Goal: Task Accomplishment & Management: Complete application form

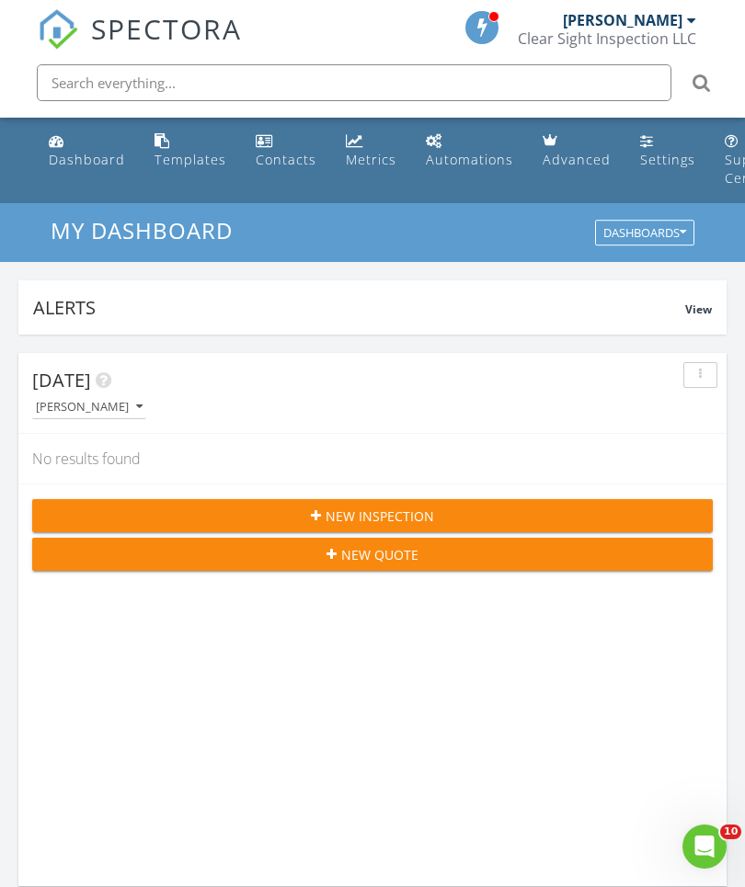
click at [333, 306] on div "Alerts" at bounding box center [359, 307] width 652 height 25
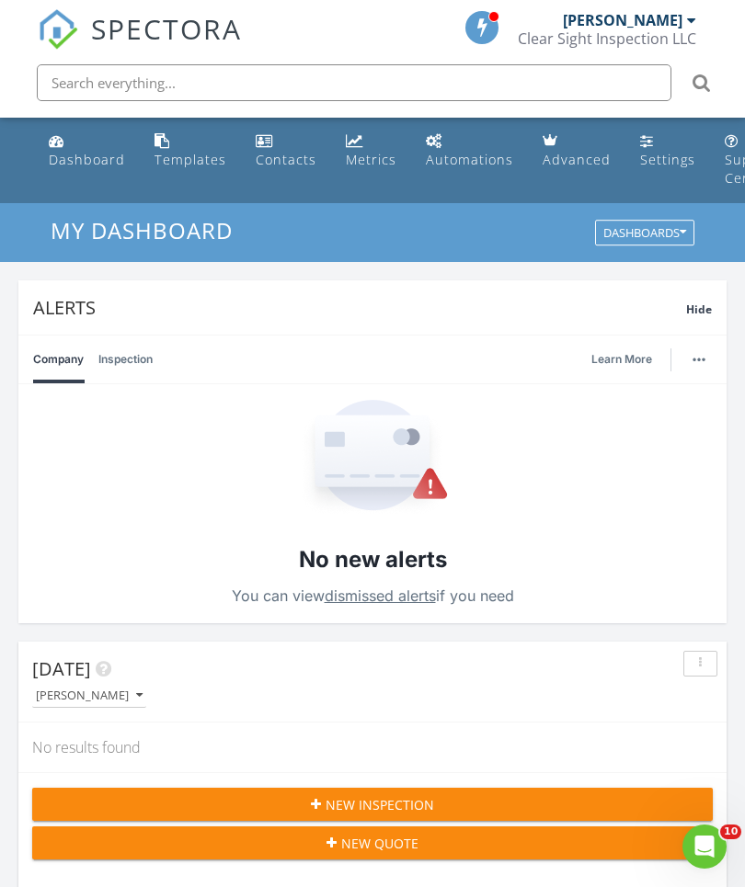
click at [194, 159] on div "Templates" at bounding box center [190, 159] width 72 height 17
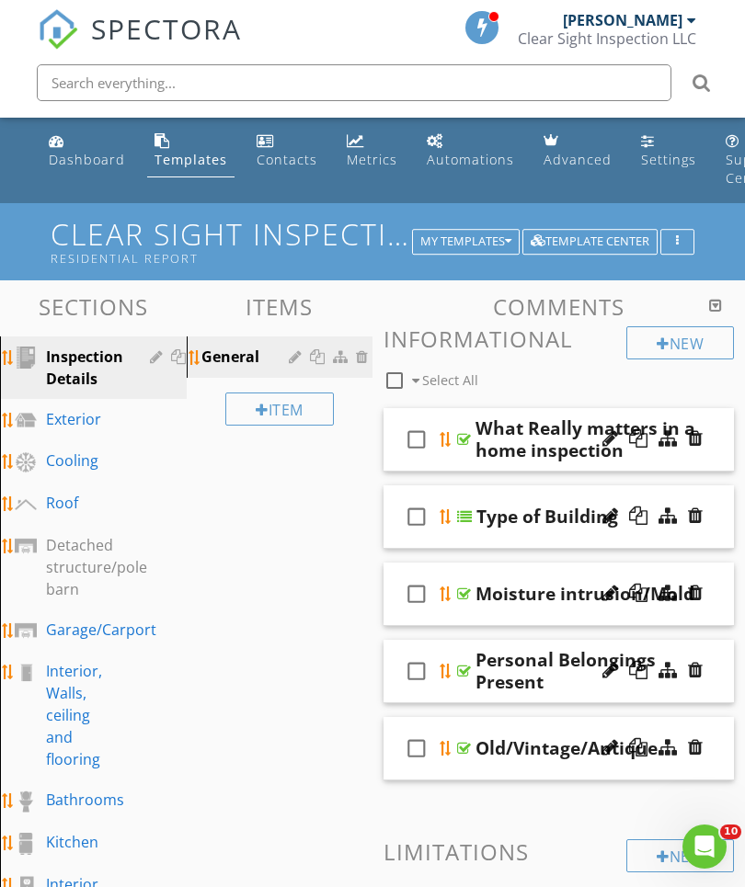
click at [450, 175] on link "Automations" at bounding box center [470, 151] width 102 height 52
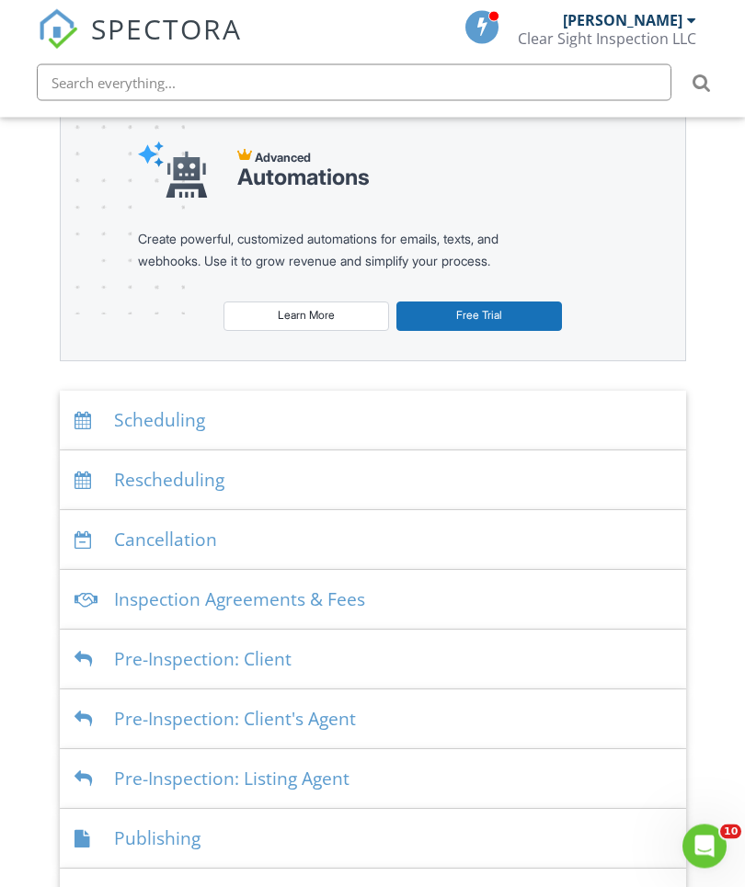
click at [184, 600] on div "Inspection Agreements & Fees" at bounding box center [373, 601] width 626 height 60
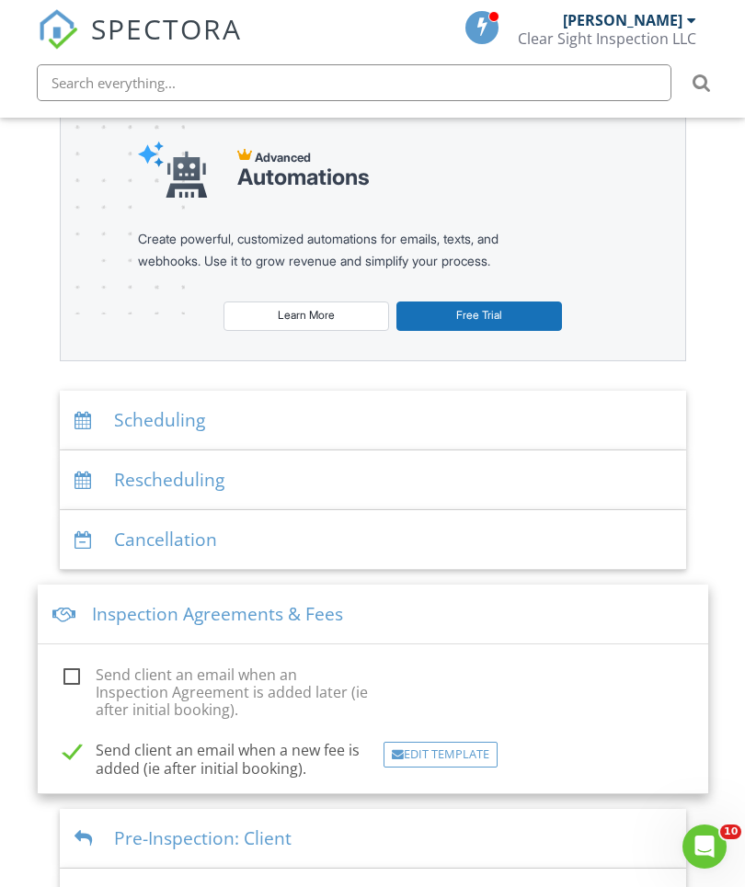
click at [106, 606] on div "Inspection Agreements & Fees" at bounding box center [373, 615] width 670 height 60
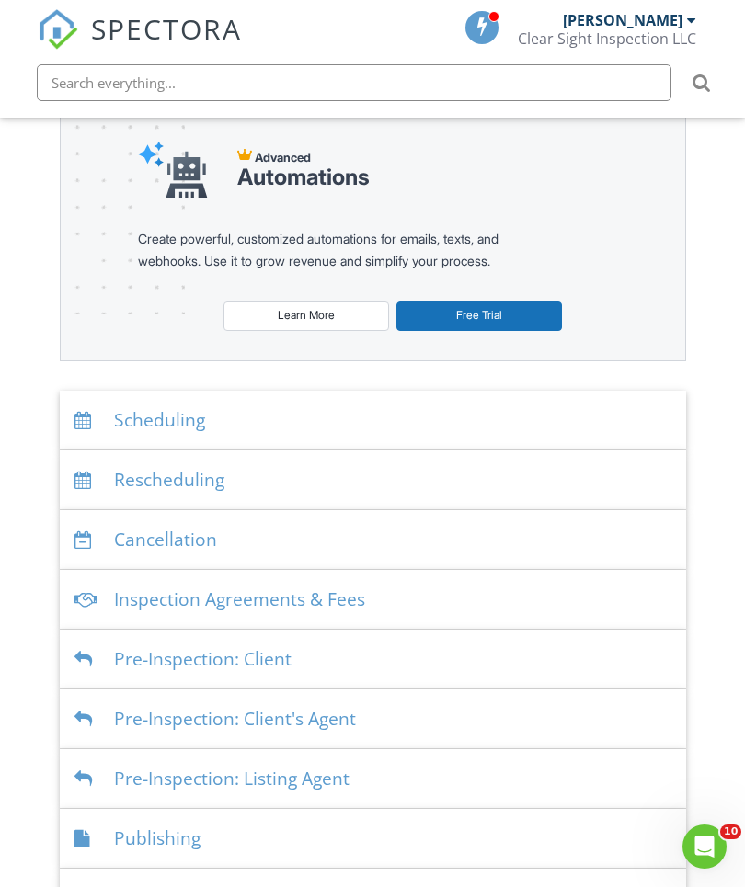
click at [164, 594] on div "Inspection Agreements & Fees" at bounding box center [373, 600] width 626 height 60
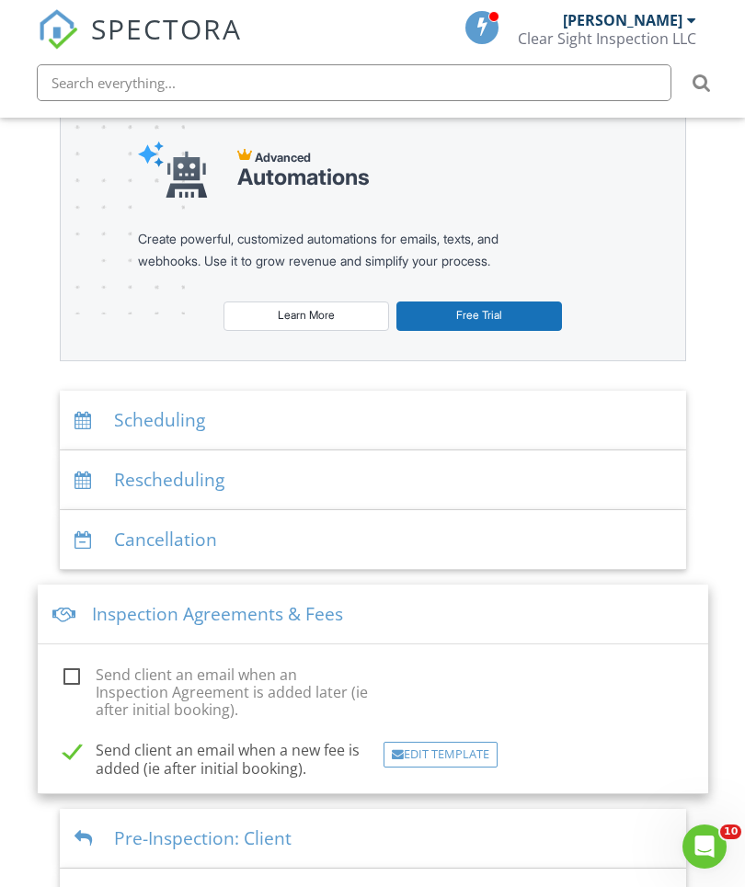
click at [179, 611] on div "Inspection Agreements & Fees" at bounding box center [373, 615] width 670 height 60
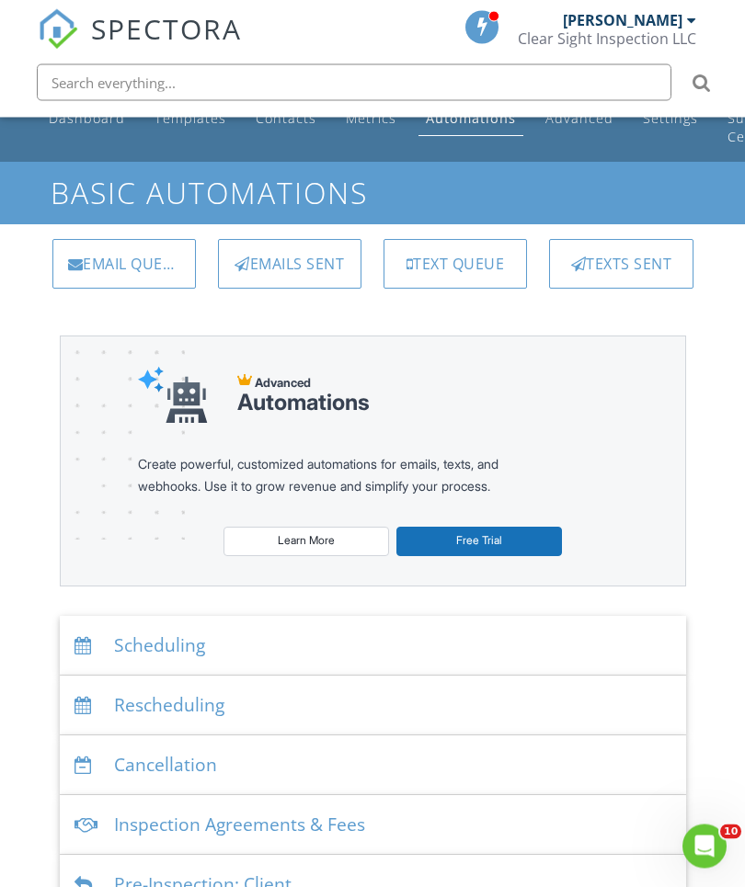
scroll to position [0, 0]
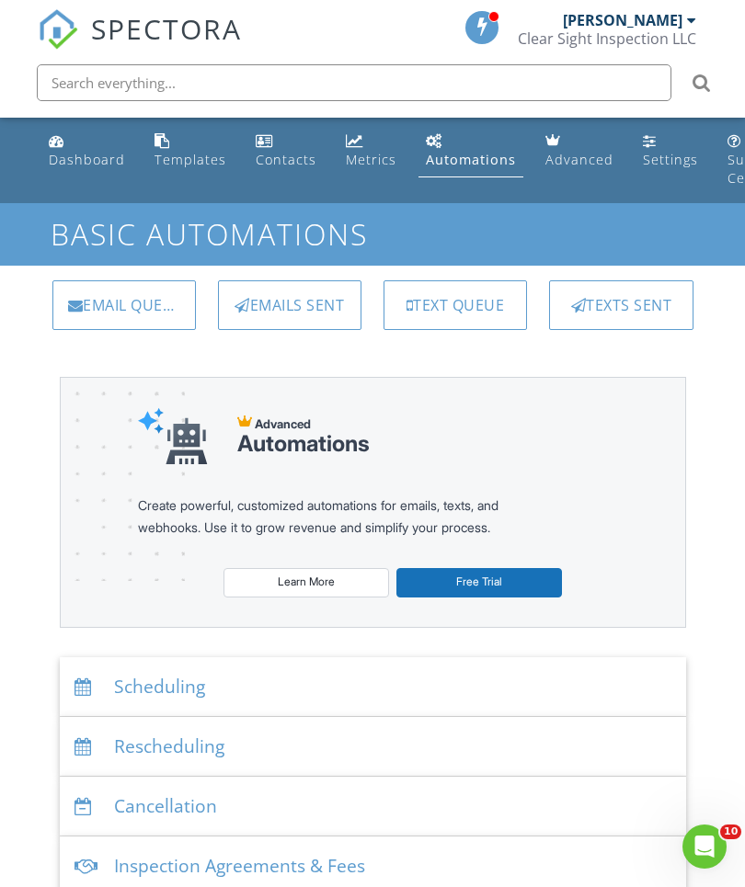
click at [363, 156] on div "Metrics" at bounding box center [371, 159] width 51 height 17
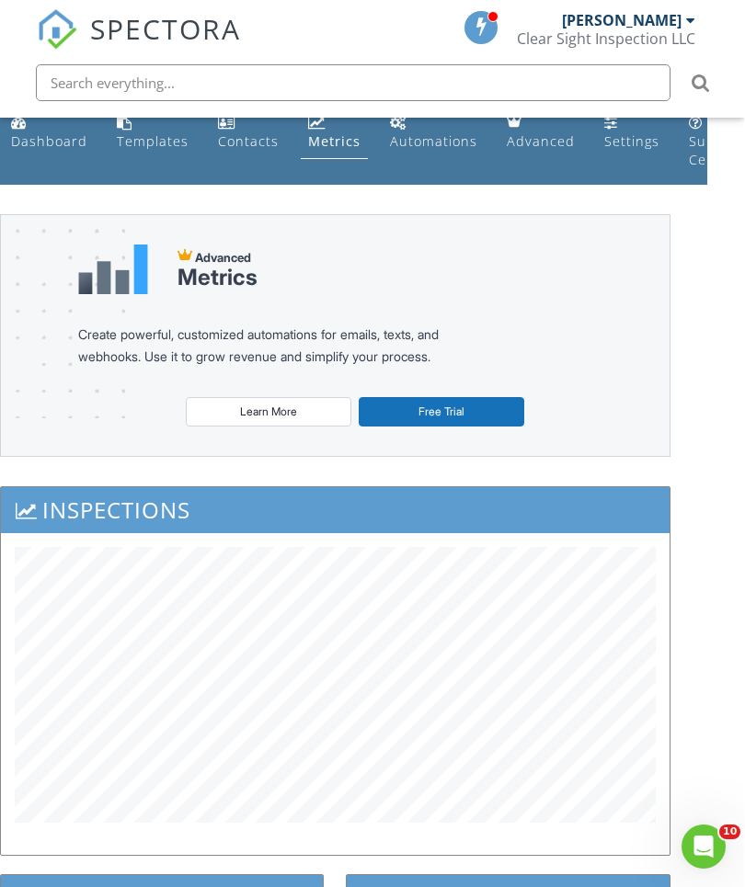
scroll to position [0, 37]
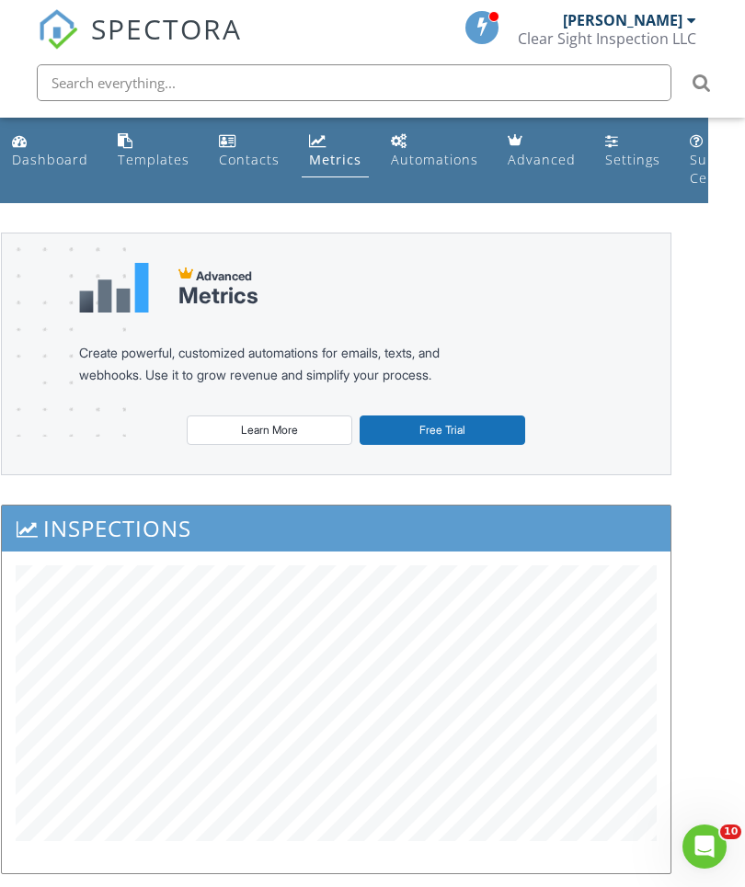
click at [395, 145] on div "Automations (Basic)" at bounding box center [399, 140] width 17 height 15
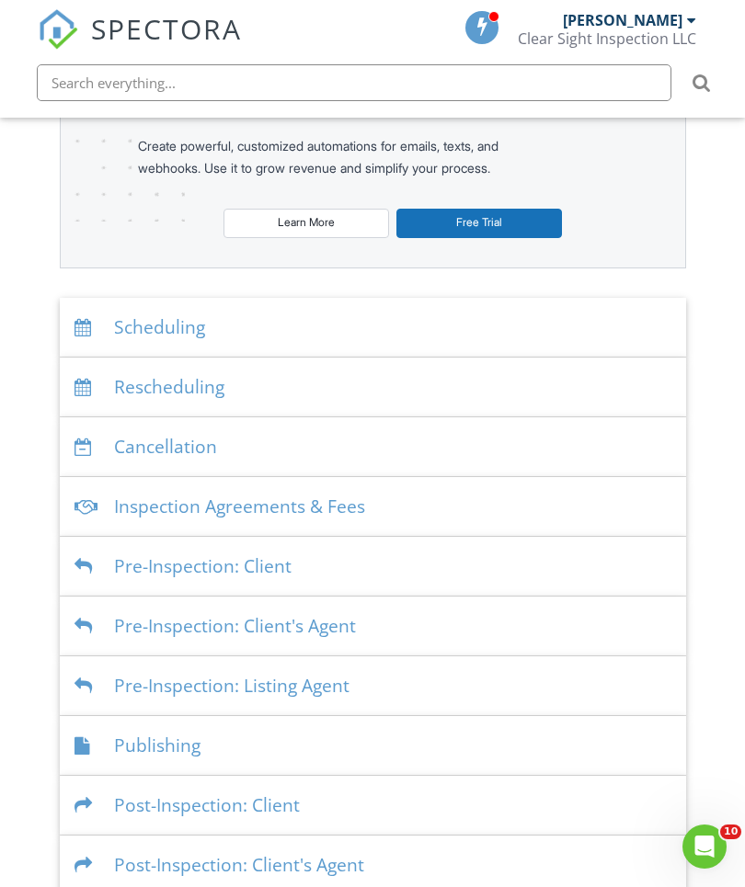
scroll to position [372, 0]
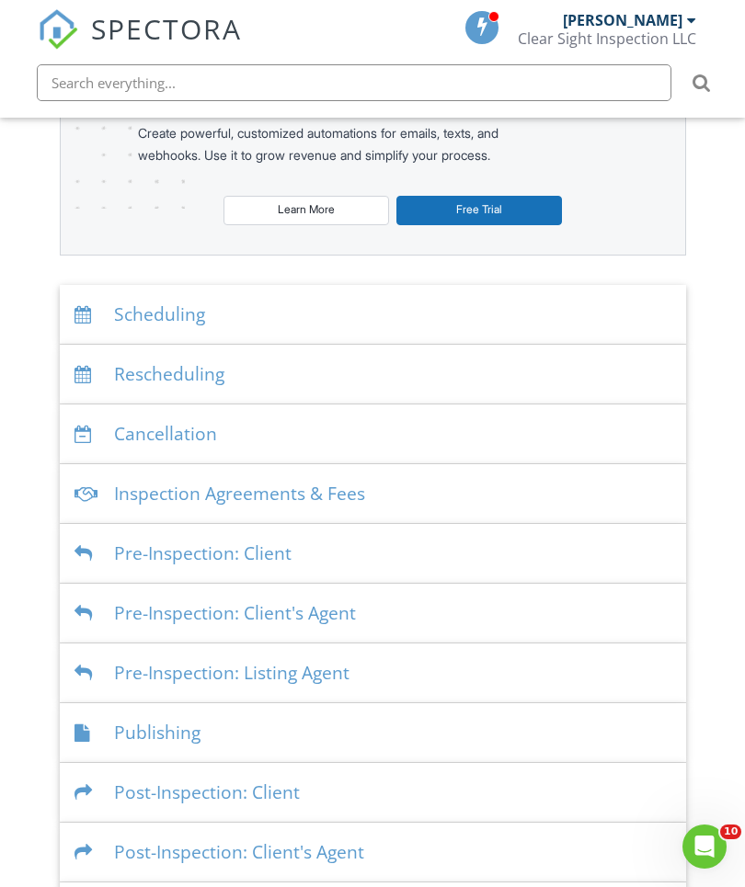
click at [235, 500] on div "Inspection Agreements & Fees" at bounding box center [373, 494] width 626 height 60
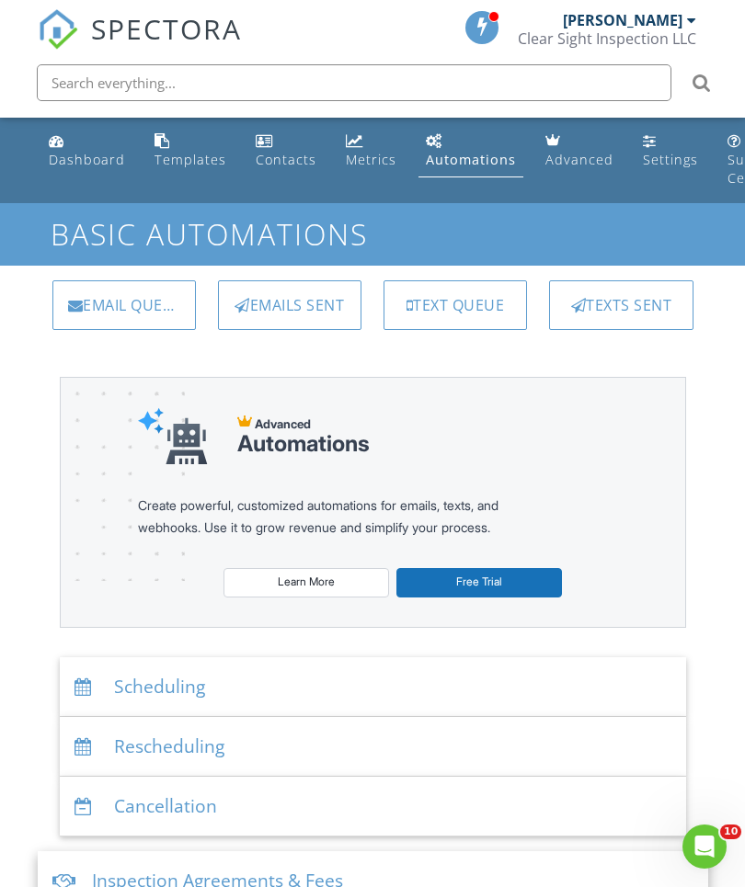
click at [176, 149] on link "Templates" at bounding box center [190, 151] width 86 height 52
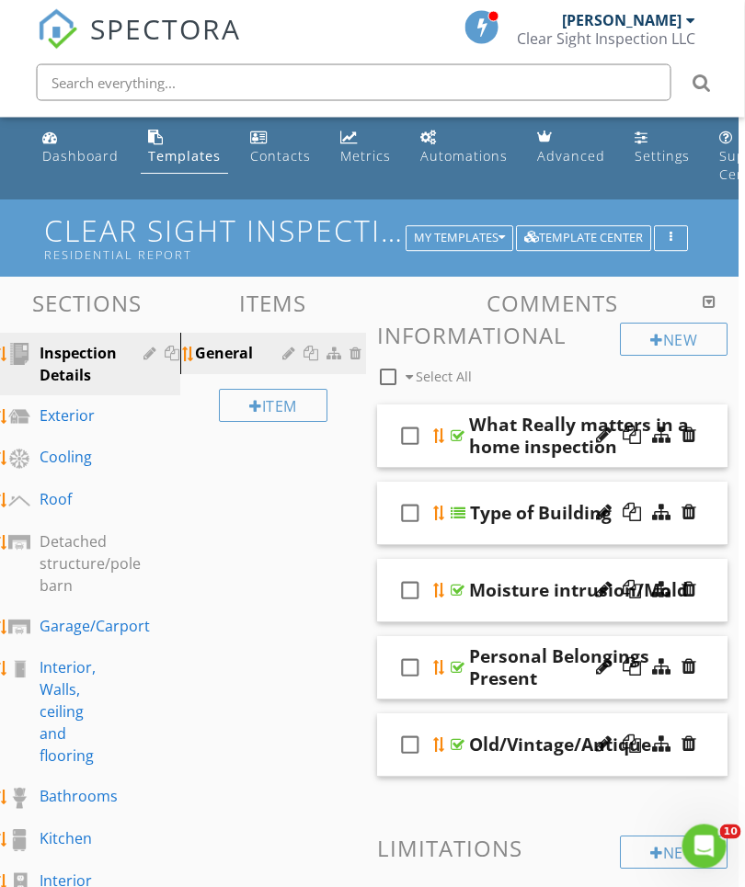
scroll to position [3, 0]
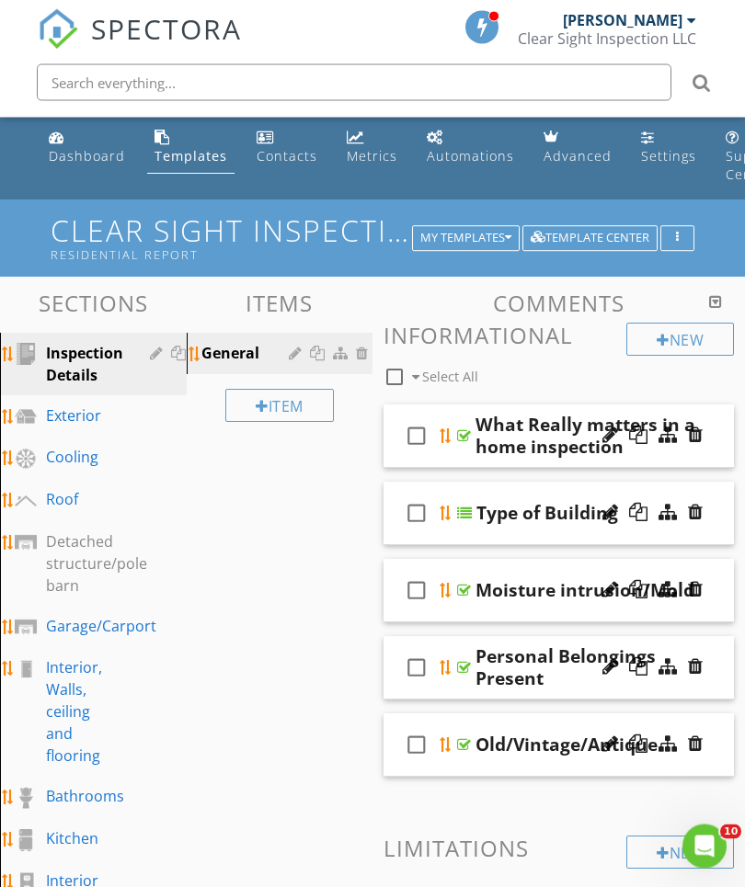
click at [63, 169] on link "Dashboard" at bounding box center [86, 148] width 91 height 52
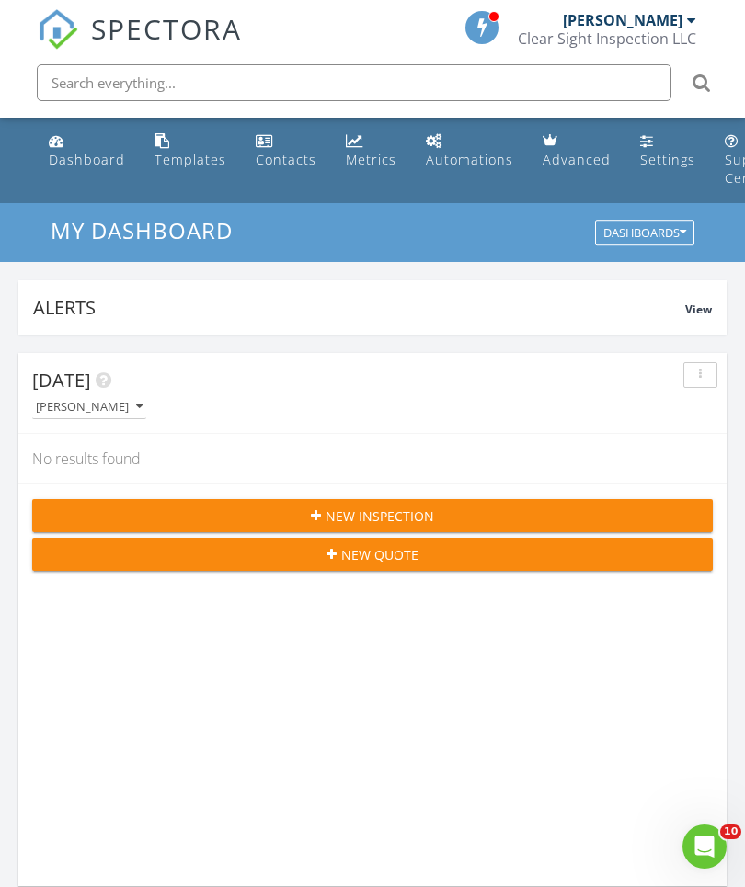
click at [132, 225] on span "My Dashboard" at bounding box center [142, 230] width 182 height 30
click at [678, 223] on button "Dashboards" at bounding box center [644, 234] width 99 height 26
click at [462, 165] on div "Automations" at bounding box center [469, 159] width 87 height 17
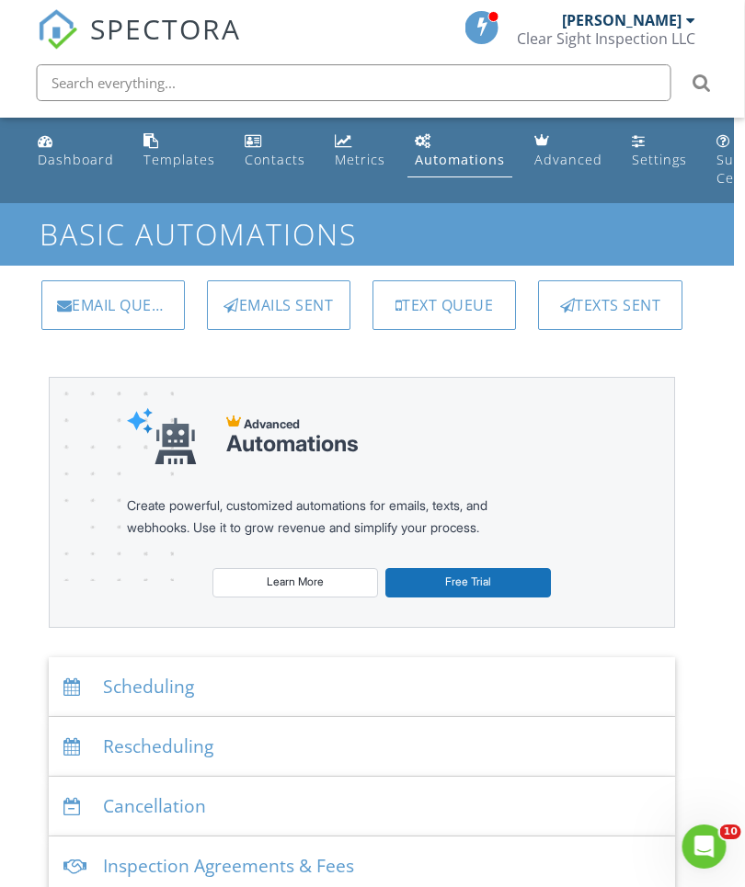
scroll to position [0, 39]
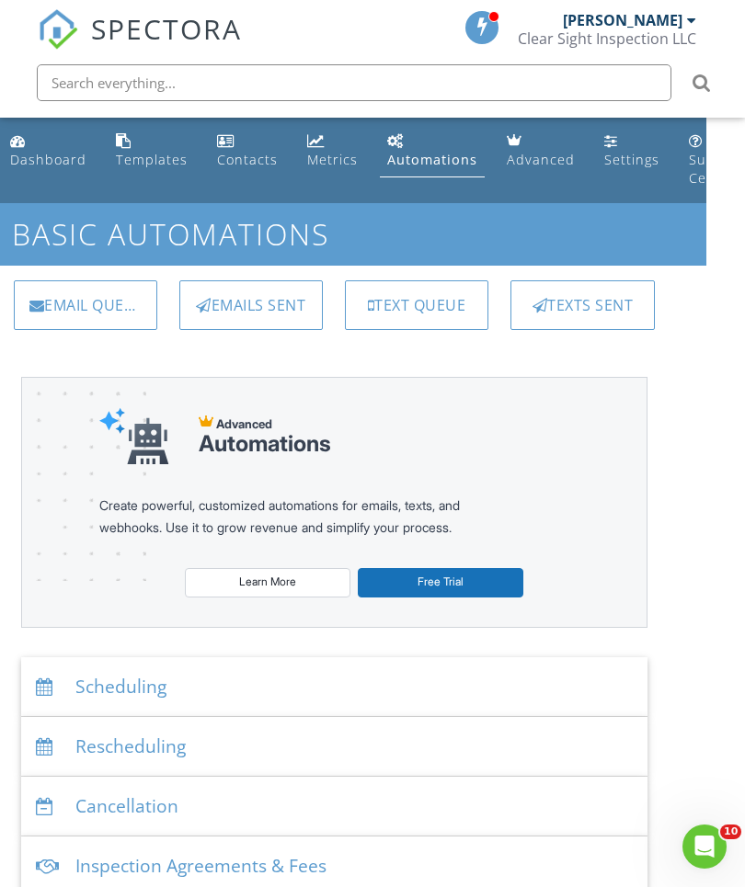
click at [604, 157] on div "Settings" at bounding box center [631, 159] width 55 height 17
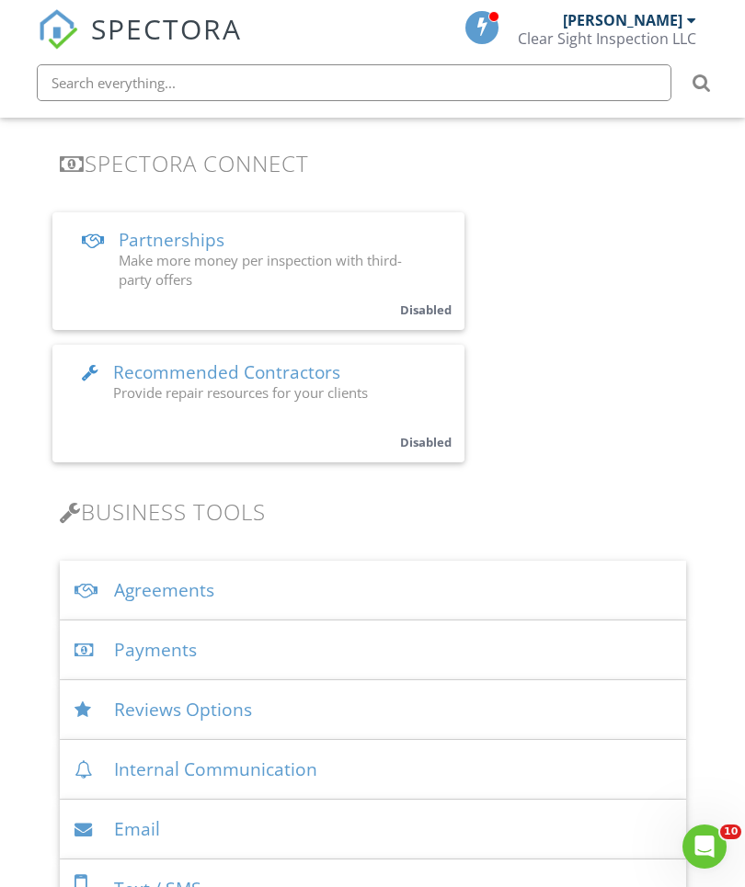
scroll to position [454, 0]
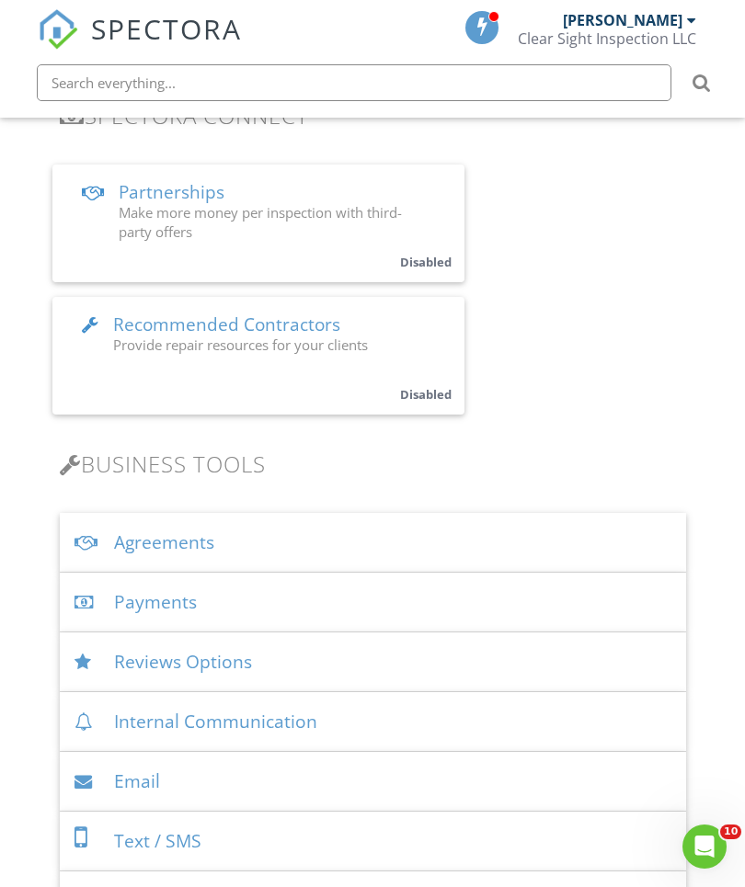
click at [160, 538] on div "Agreements" at bounding box center [373, 543] width 626 height 60
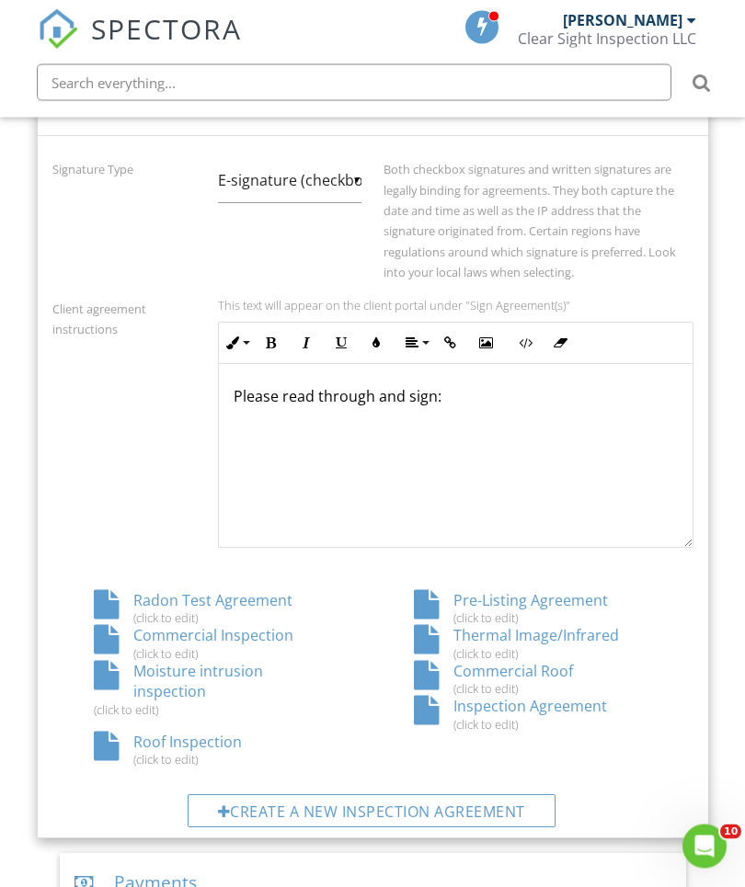
scroll to position [892, 0]
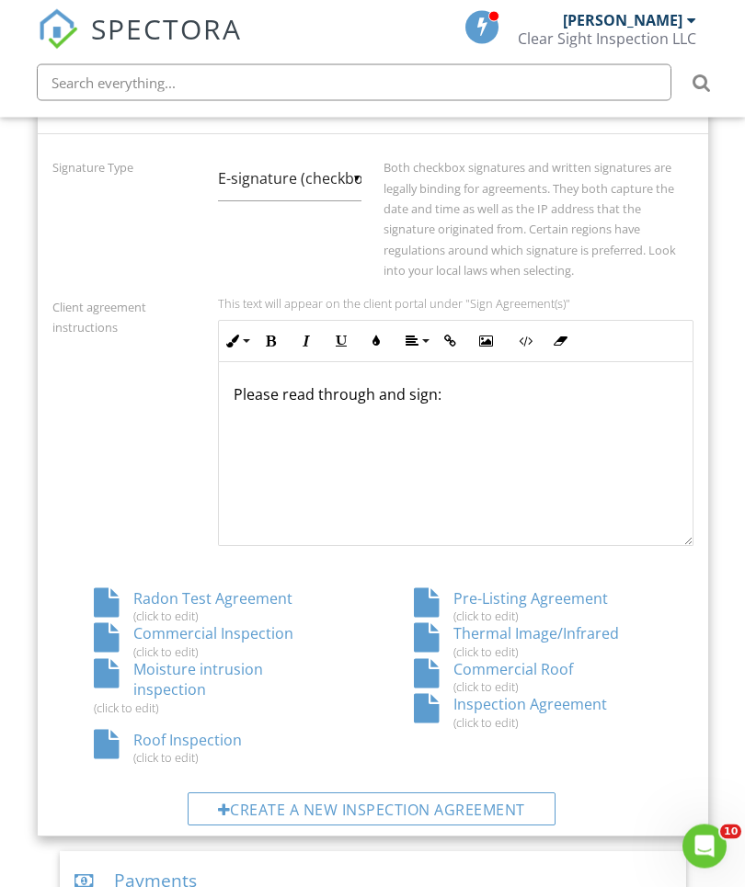
click at [559, 699] on div "Inspection Agreement (click to edit)" at bounding box center [532, 712] width 321 height 35
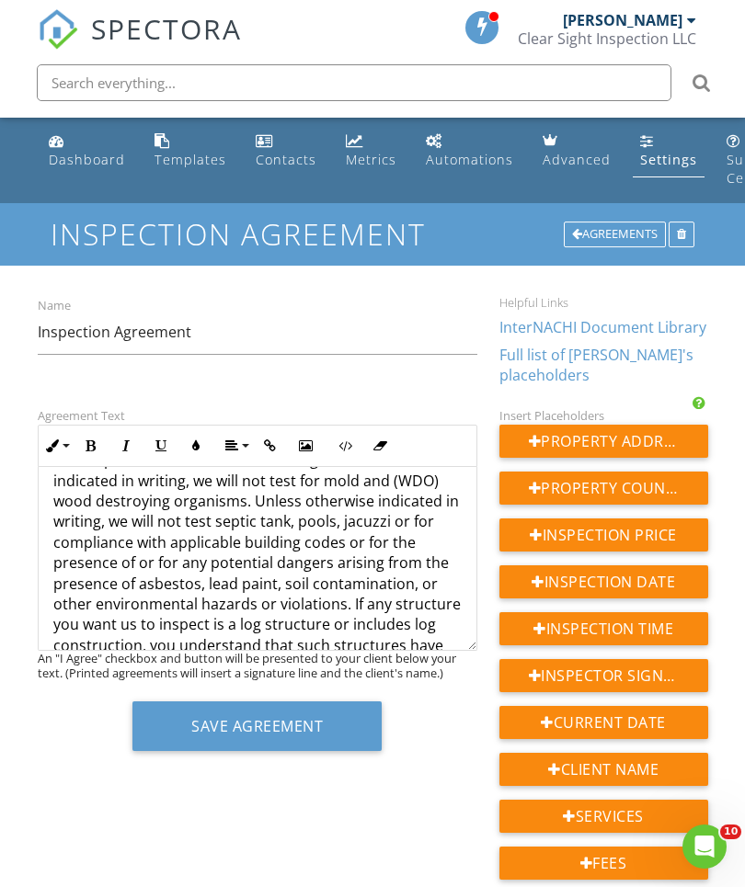
scroll to position [702, 0]
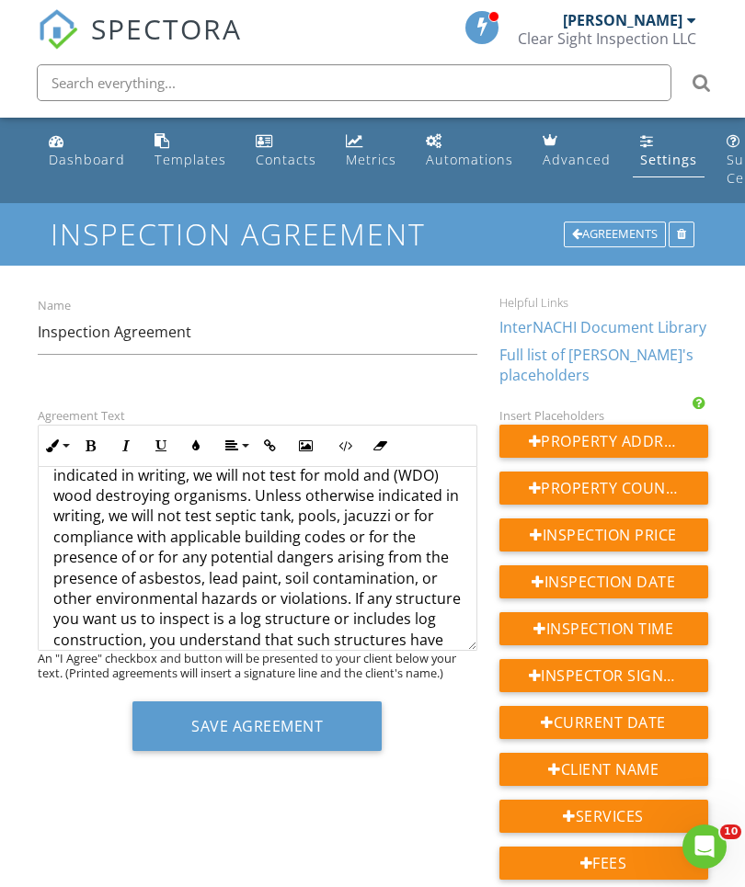
click at [293, 497] on p "4. Unless otherwise indicated in writing, we will NOT test for the presence of …" at bounding box center [257, 578] width 408 height 309
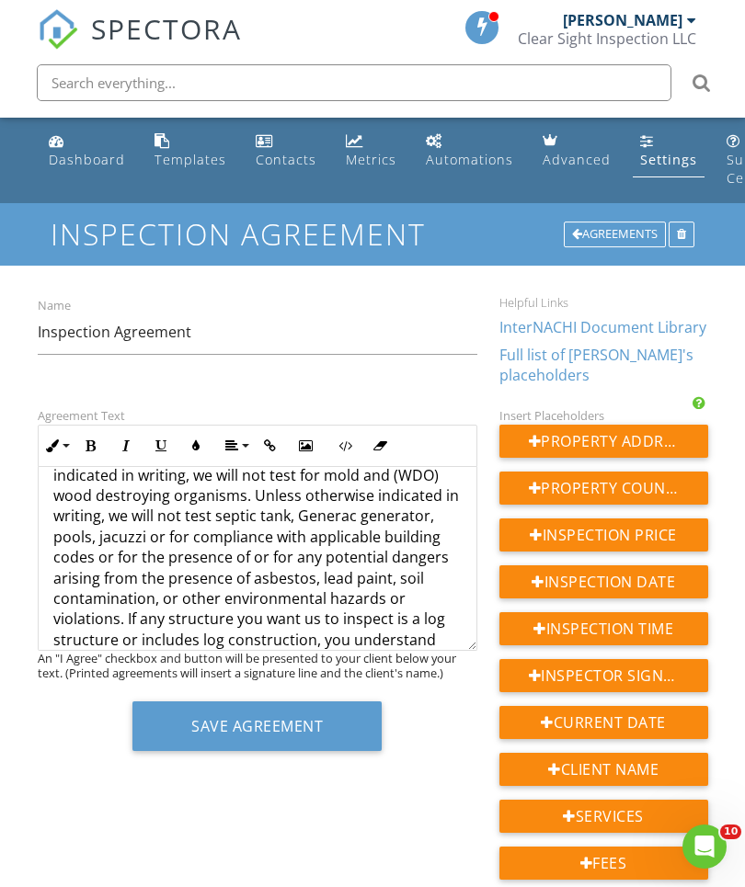
click at [385, 530] on p "4. Unless otherwise indicated in writing, we will NOT test for the presence of …" at bounding box center [257, 588] width 408 height 329
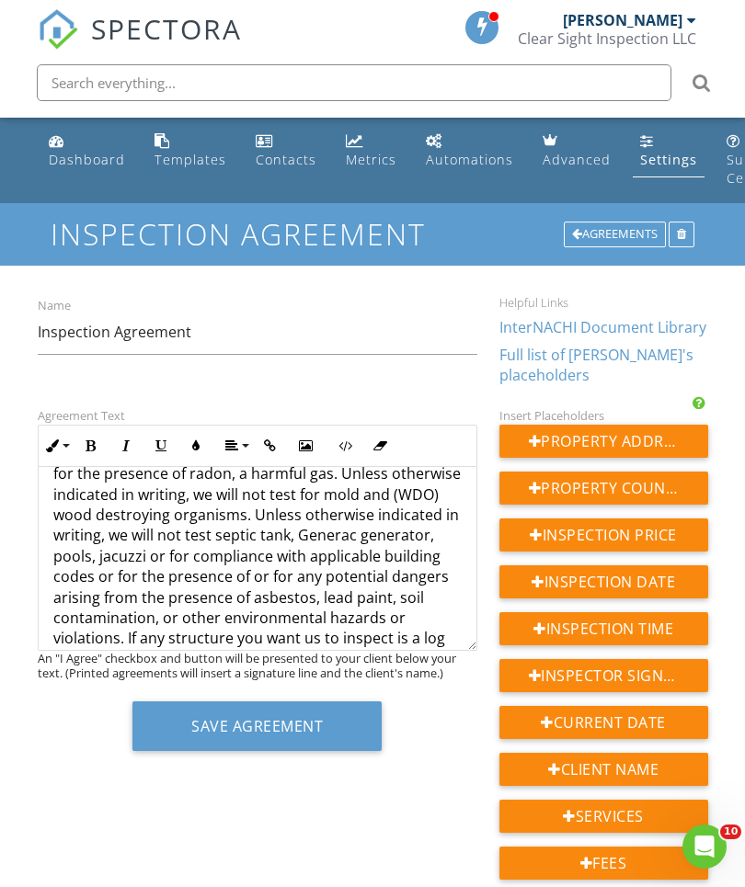
scroll to position [687, 0]
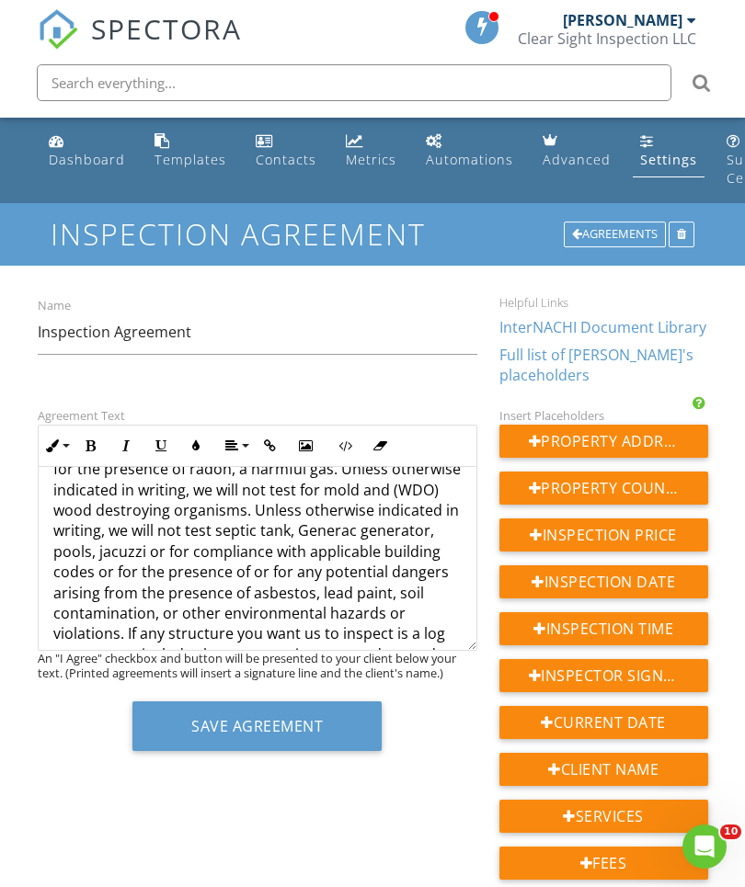
click at [136, 545] on p "4. Unless otherwise indicated in writing, we will NOT test for the presence of …" at bounding box center [257, 603] width 408 height 329
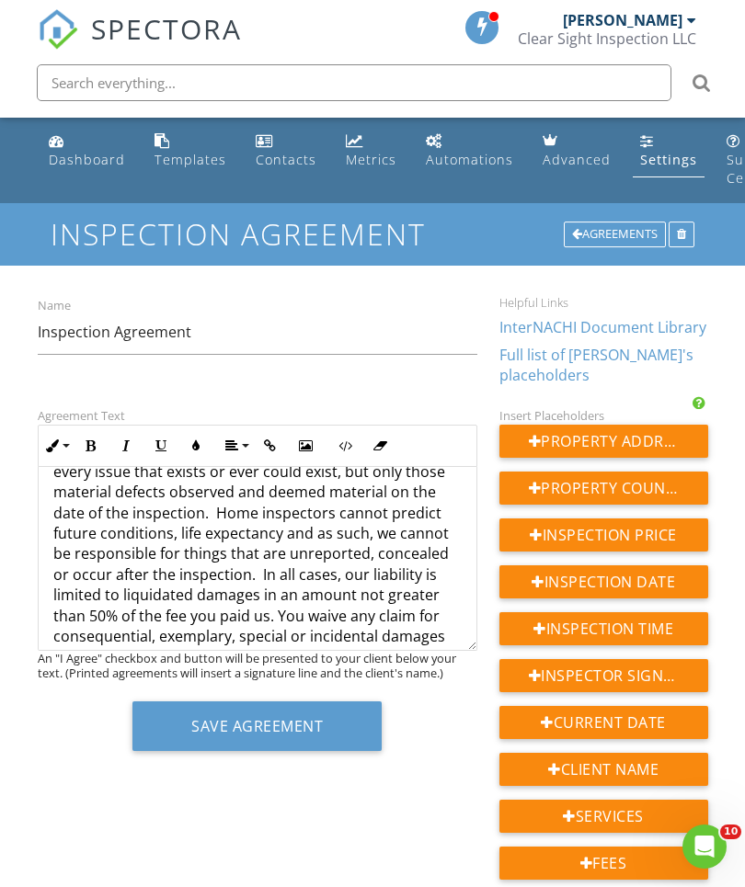
scroll to position [4046, 0]
click at [210, 726] on button "Save Agreement" at bounding box center [256, 727] width 249 height 50
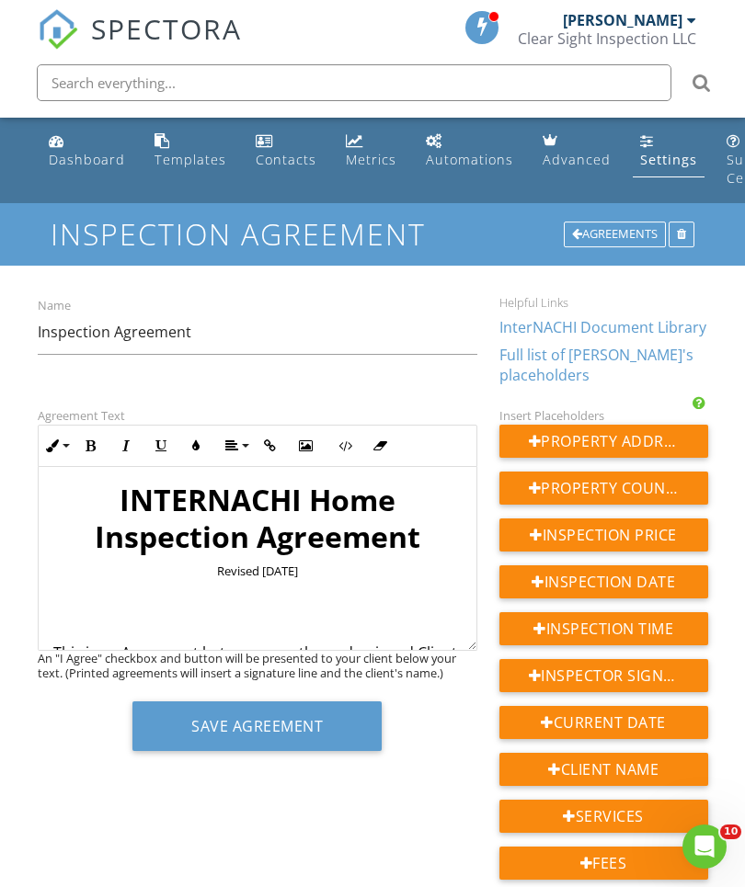
click at [192, 154] on div "Templates" at bounding box center [190, 159] width 72 height 17
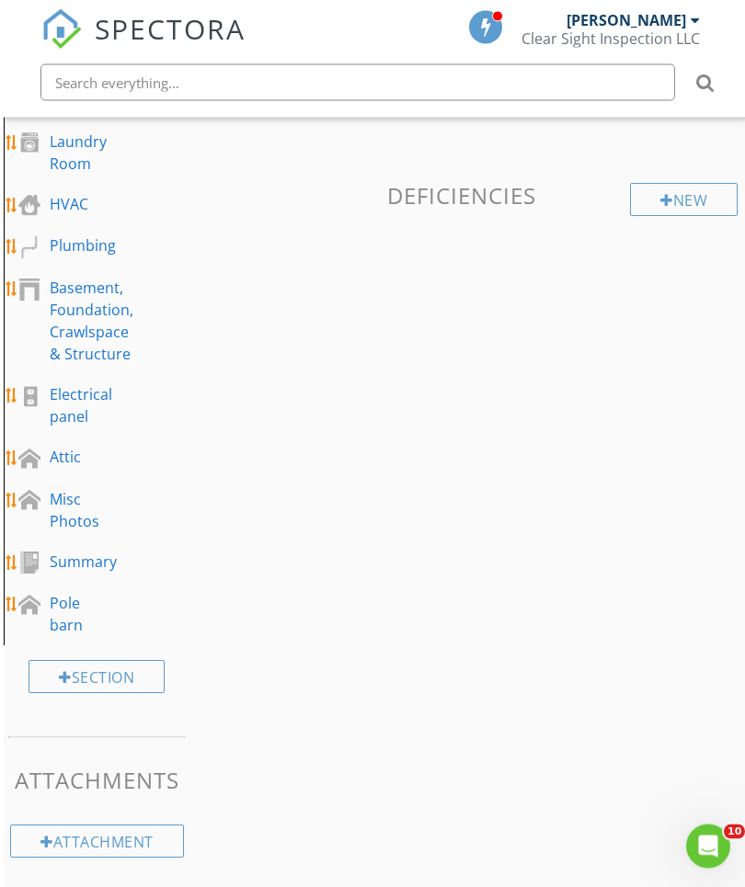
scroll to position [850, 0]
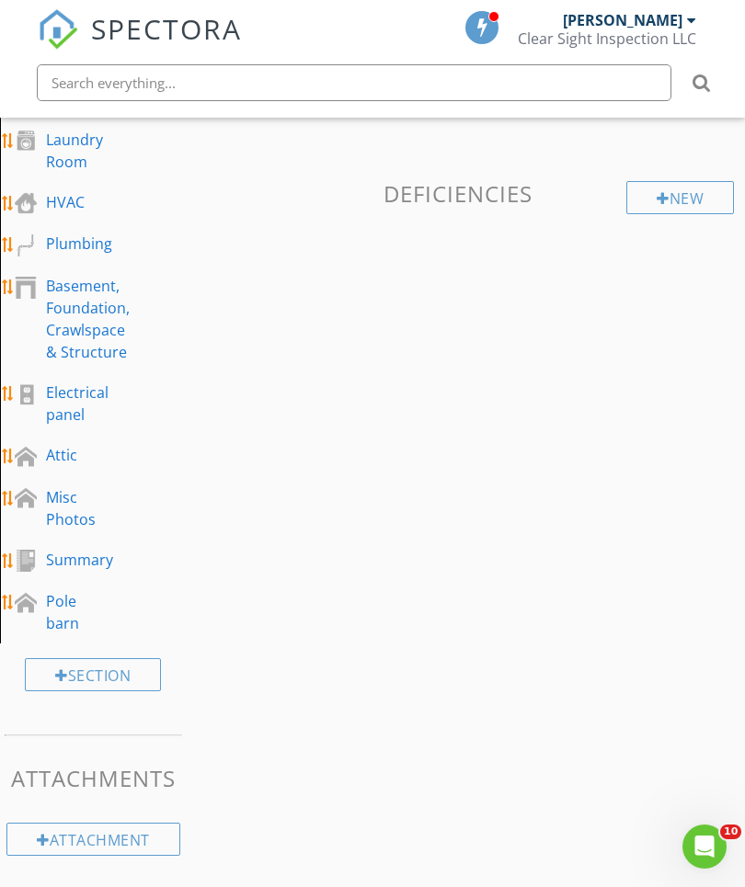
click at [66, 308] on div "Basement, Foundation, Crawlspace & Structure" at bounding box center [88, 319] width 84 height 88
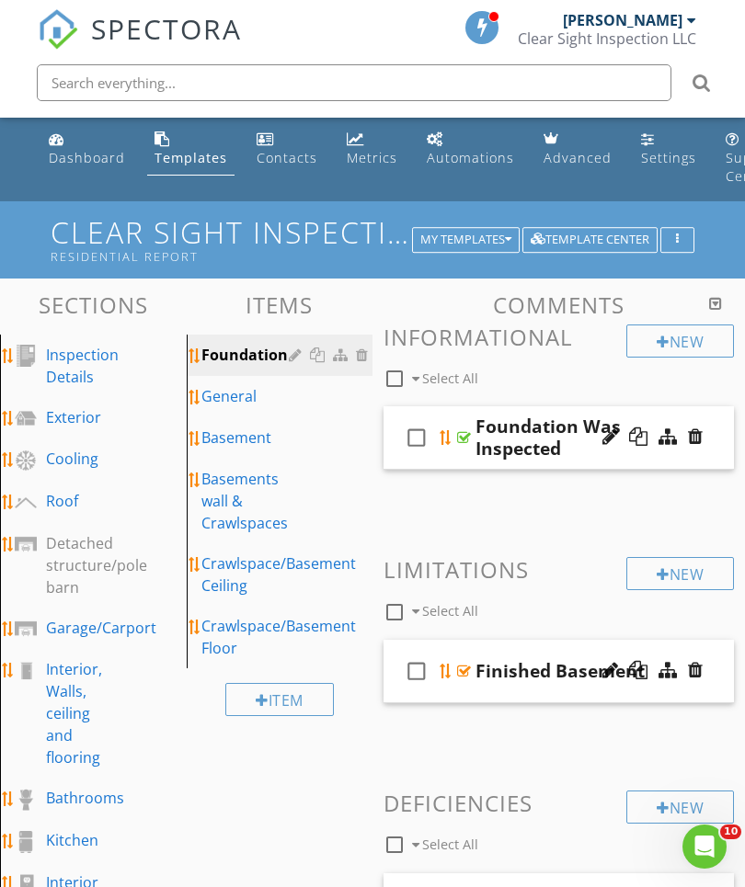
scroll to position [0, 0]
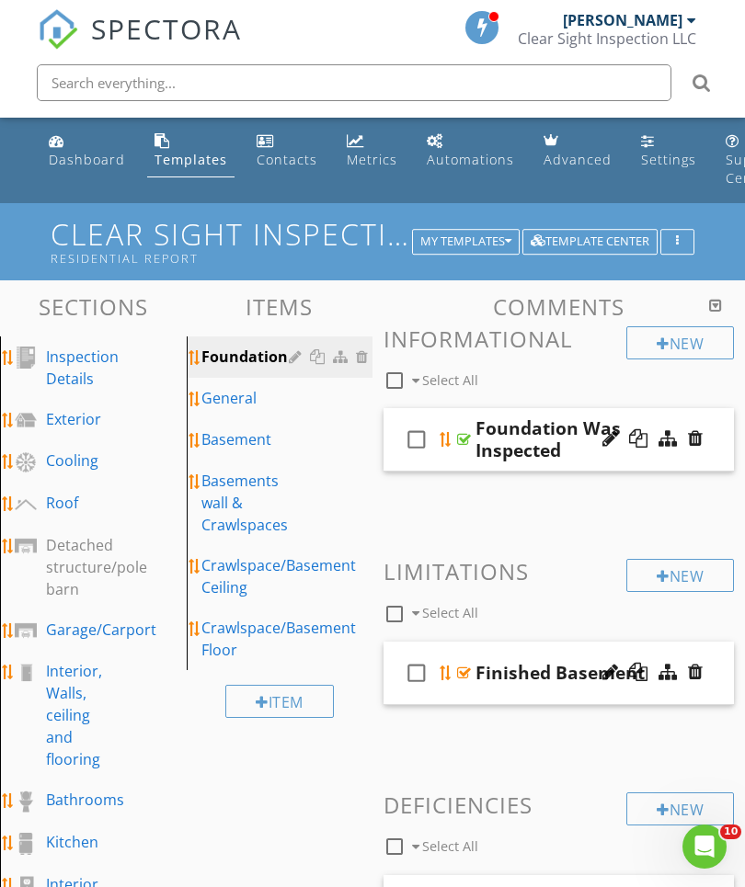
click at [84, 159] on div "Dashboard" at bounding box center [87, 159] width 76 height 17
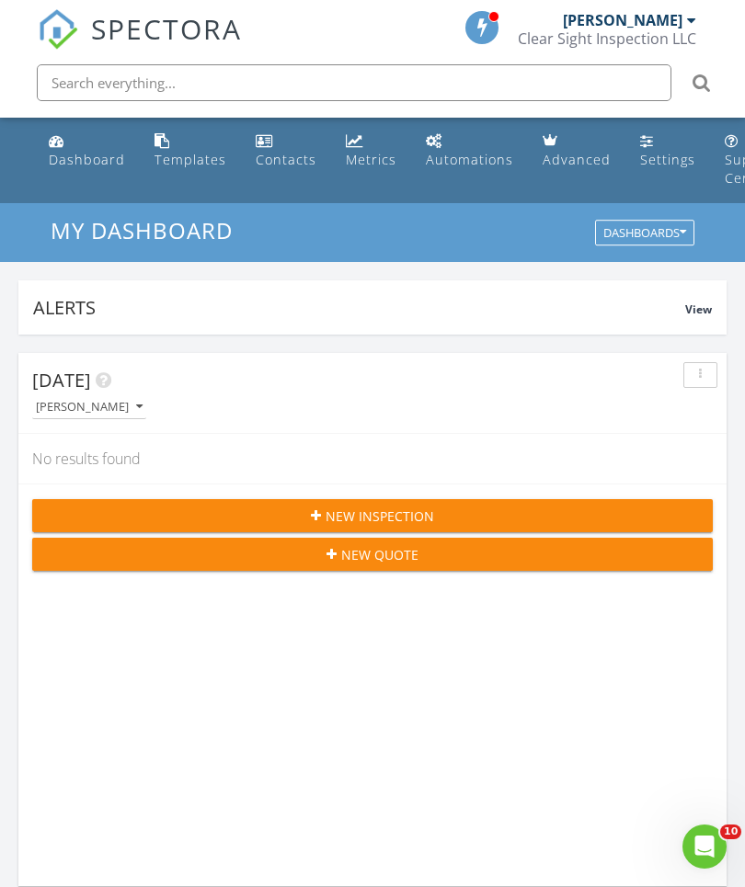
scroll to position [3145, 746]
click at [113, 171] on link "Dashboard" at bounding box center [86, 151] width 91 height 52
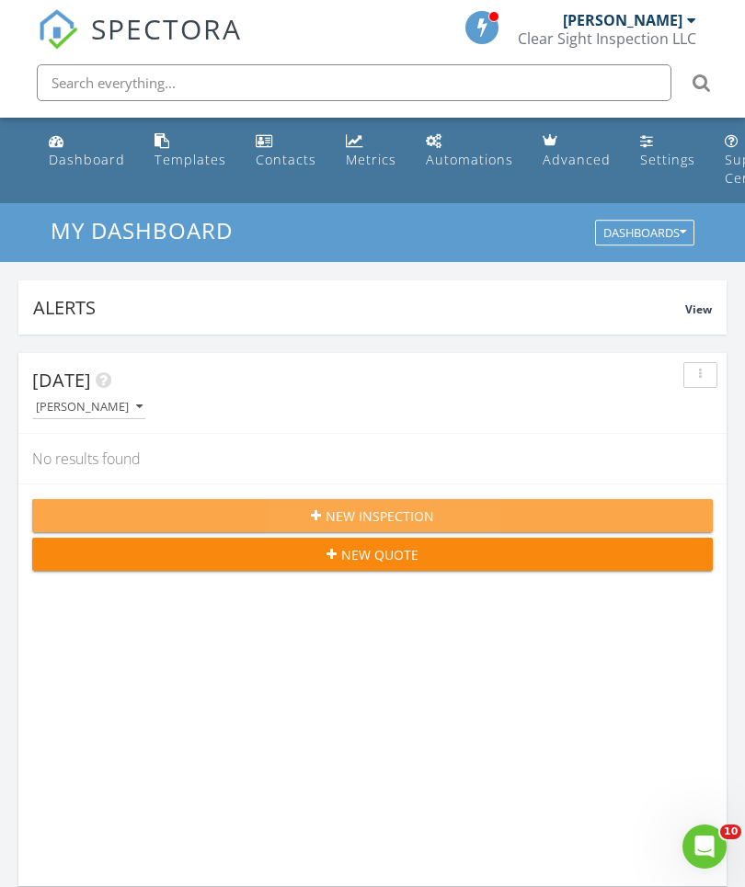
click at [324, 512] on div "New Inspection" at bounding box center [372, 516] width 651 height 19
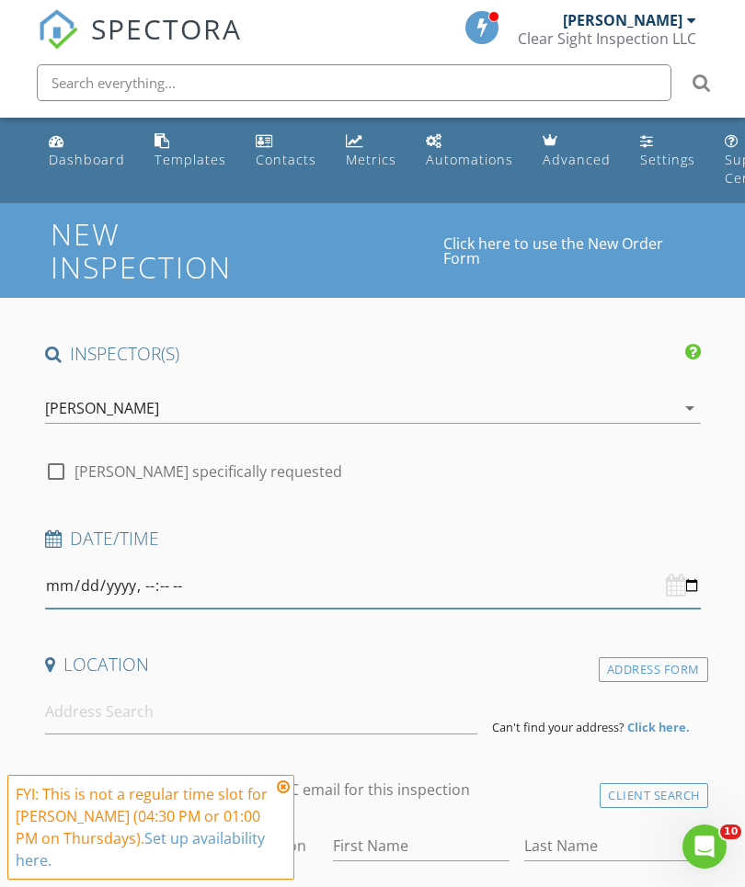
click at [686, 565] on input "datetime-local" at bounding box center [373, 586] width 656 height 45
type input "[DATE]T15:30"
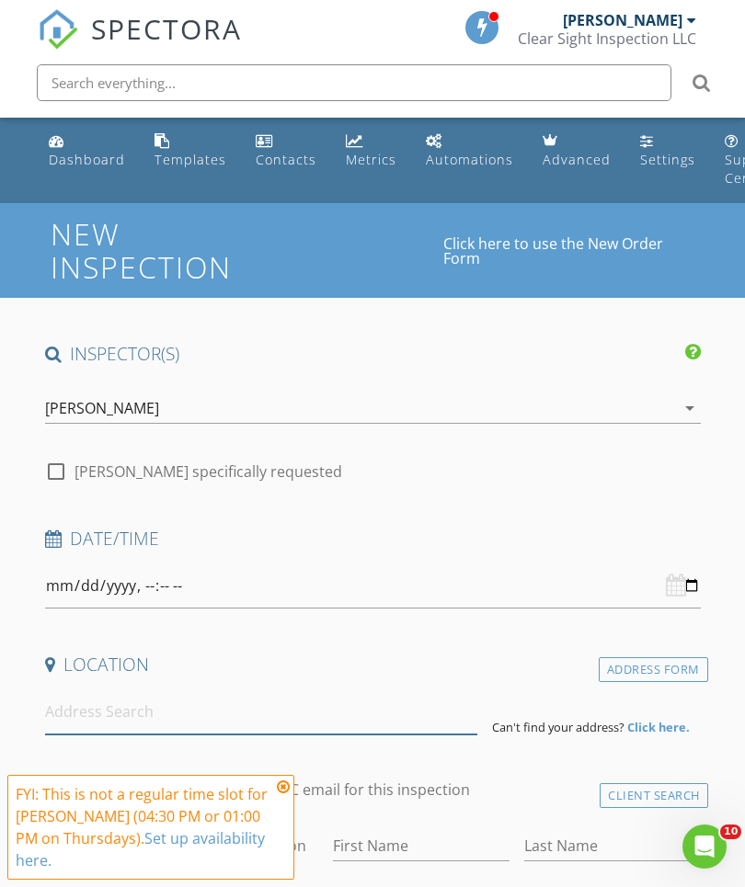
click at [94, 694] on input at bounding box center [261, 712] width 432 height 45
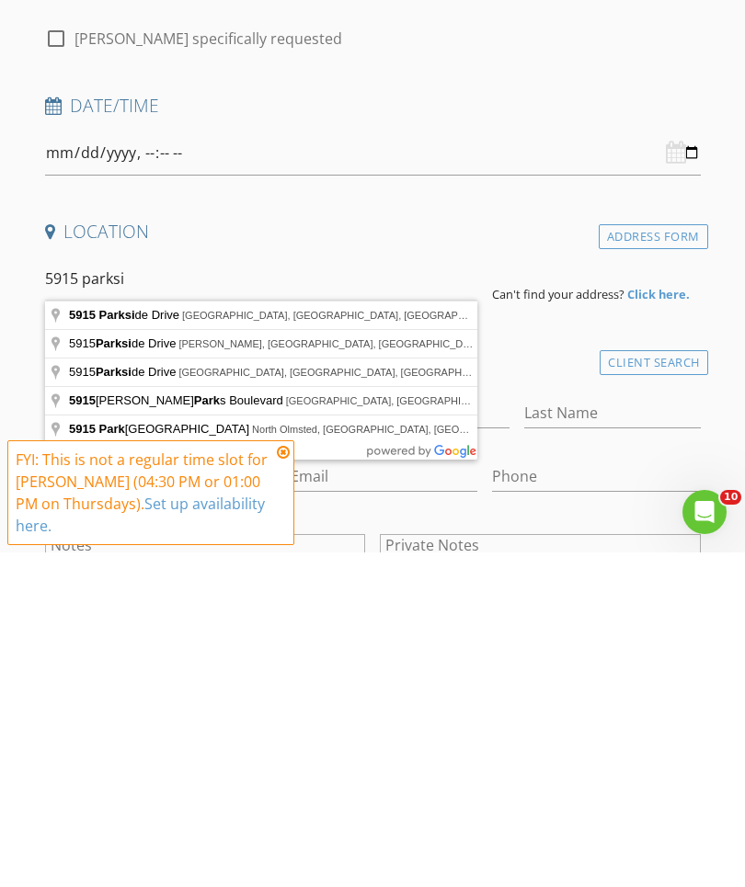
type input "5915 Parkside Drive, Monroe, MI, USA"
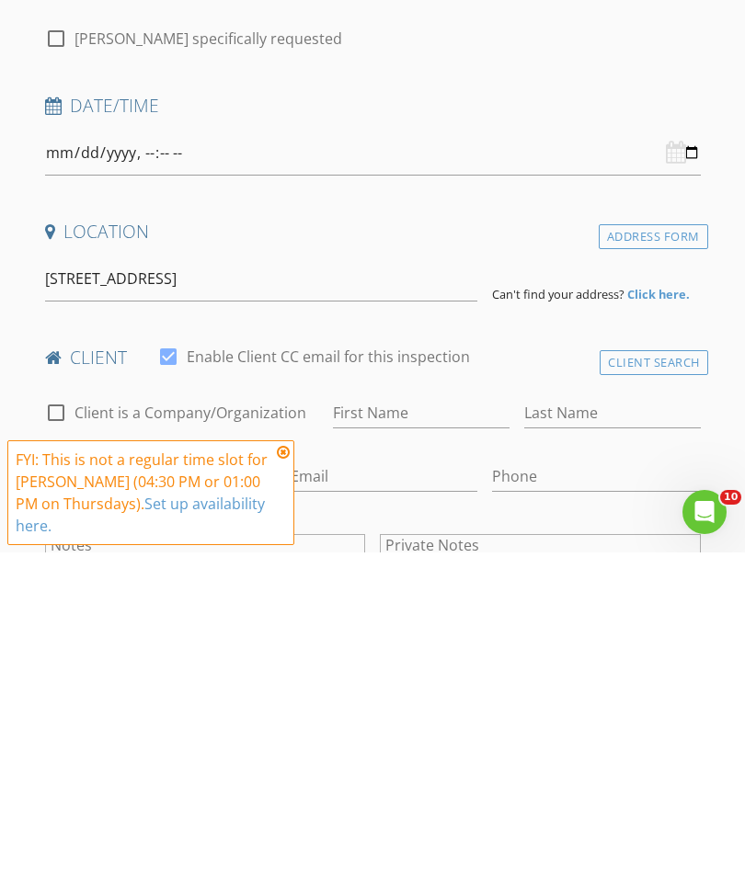
scroll to position [433, 0]
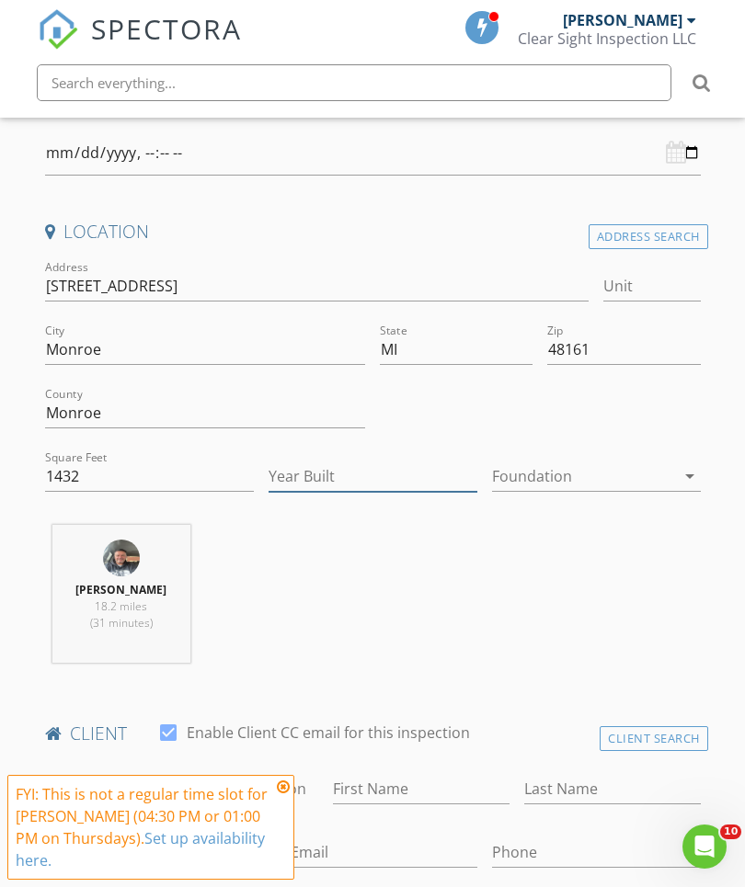
click at [383, 470] on input "Year Built" at bounding box center [372, 477] width 209 height 30
click at [683, 477] on icon "arrow_drop_down" at bounding box center [690, 476] width 22 height 22
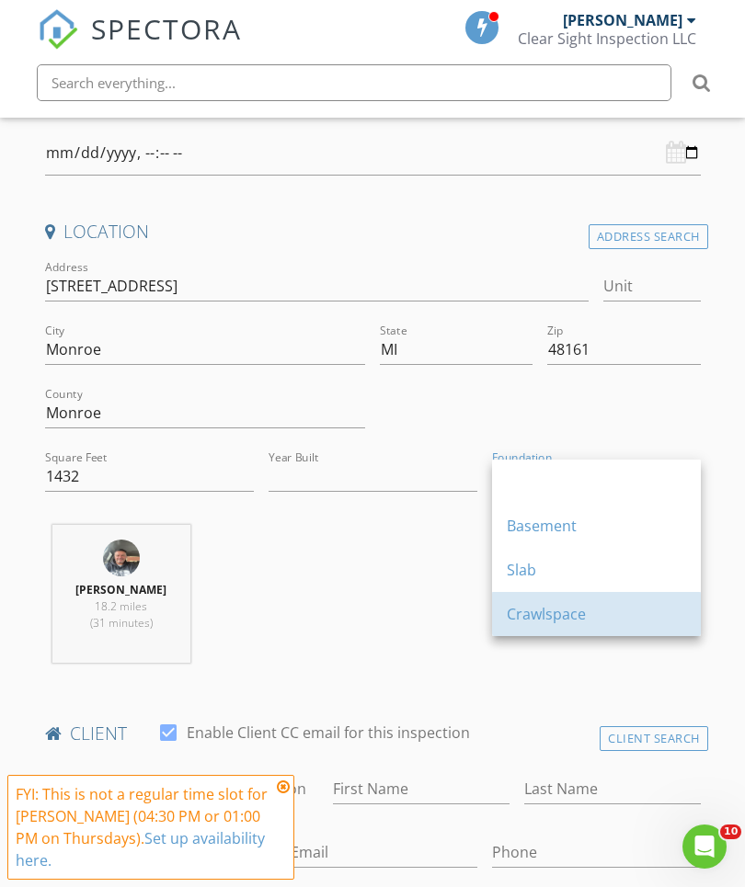
click at [567, 612] on div "Crawlspace" at bounding box center [596, 614] width 179 height 22
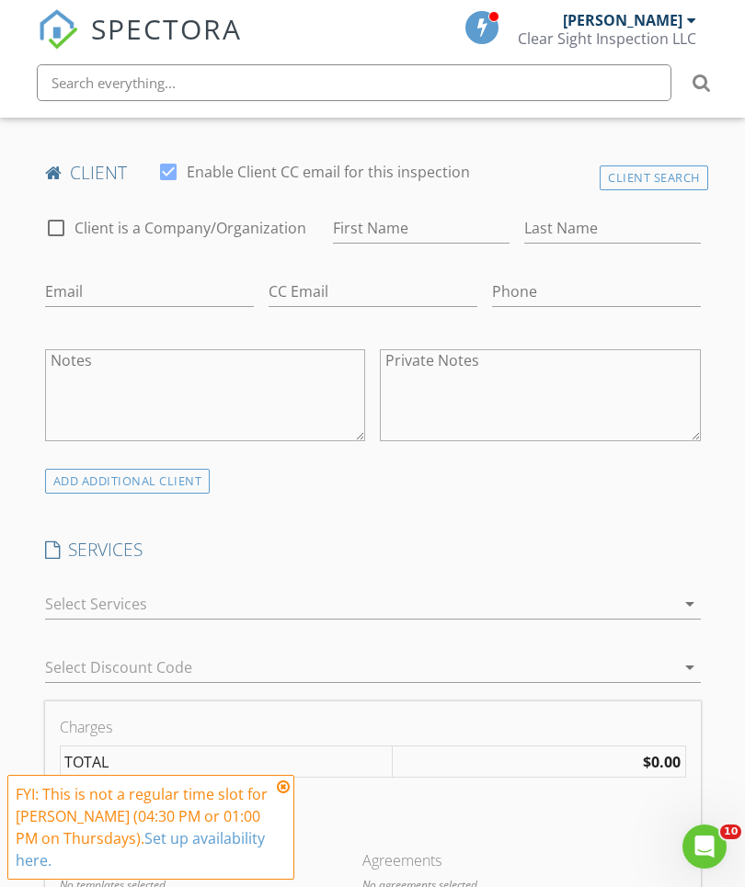
scroll to position [1010, 0]
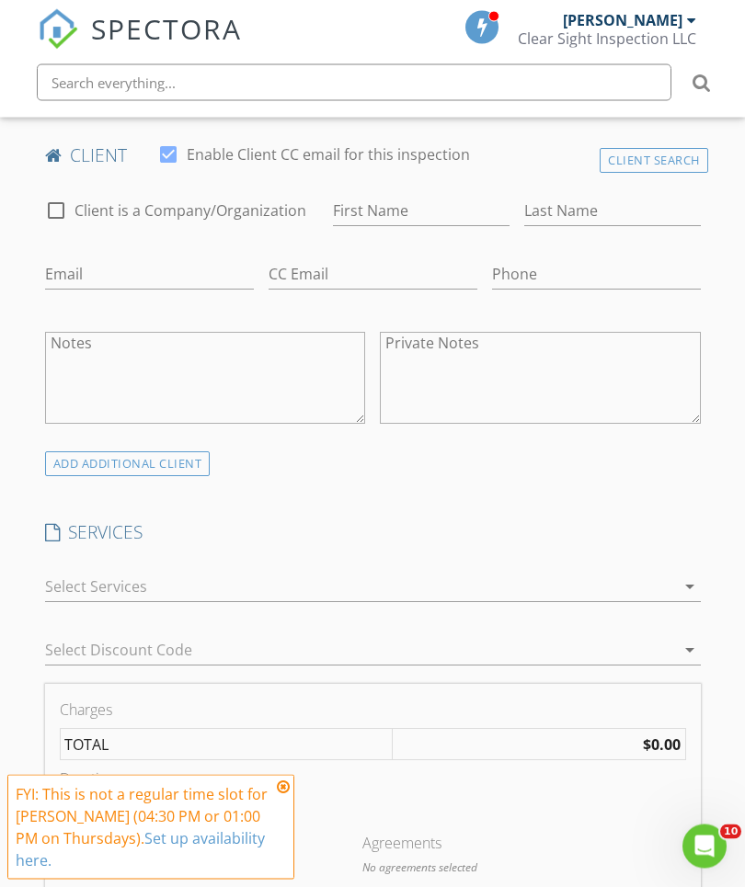
click at [533, 588] on div at bounding box center [360, 587] width 630 height 29
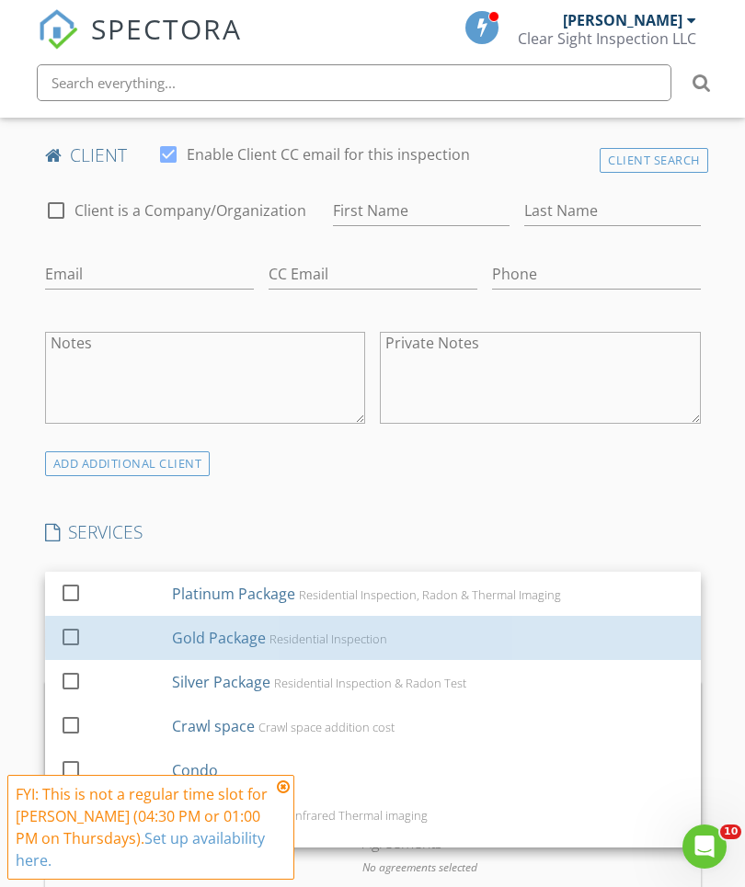
click at [57, 641] on div at bounding box center [70, 636] width 31 height 31
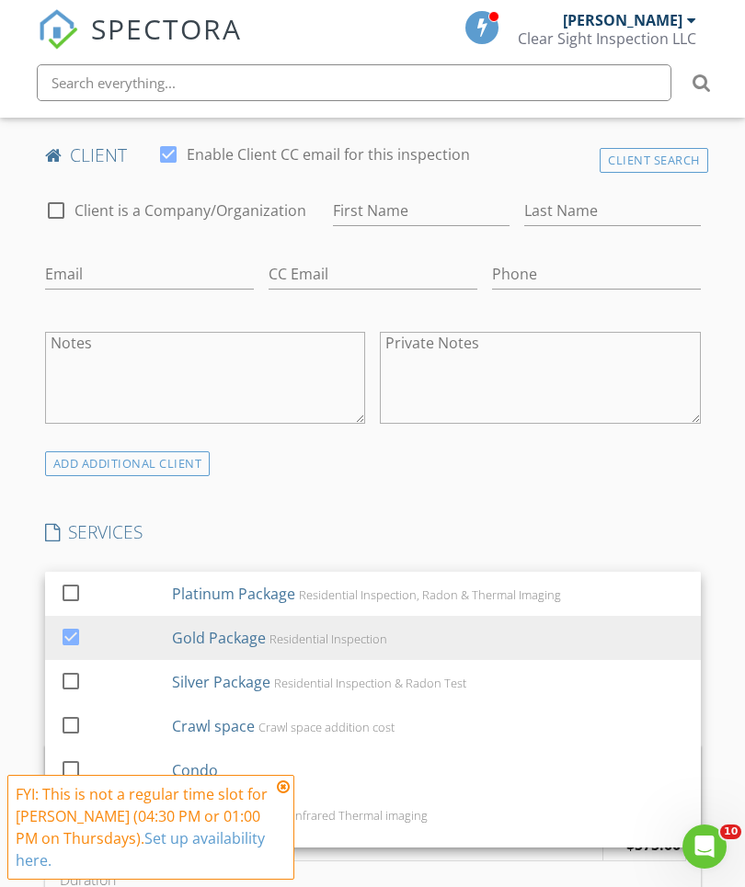
click at [270, 842] on div "Radon Testing" at bounding box center [428, 858] width 515 height 37
click at [285, 794] on icon at bounding box center [283, 787] width 13 height 15
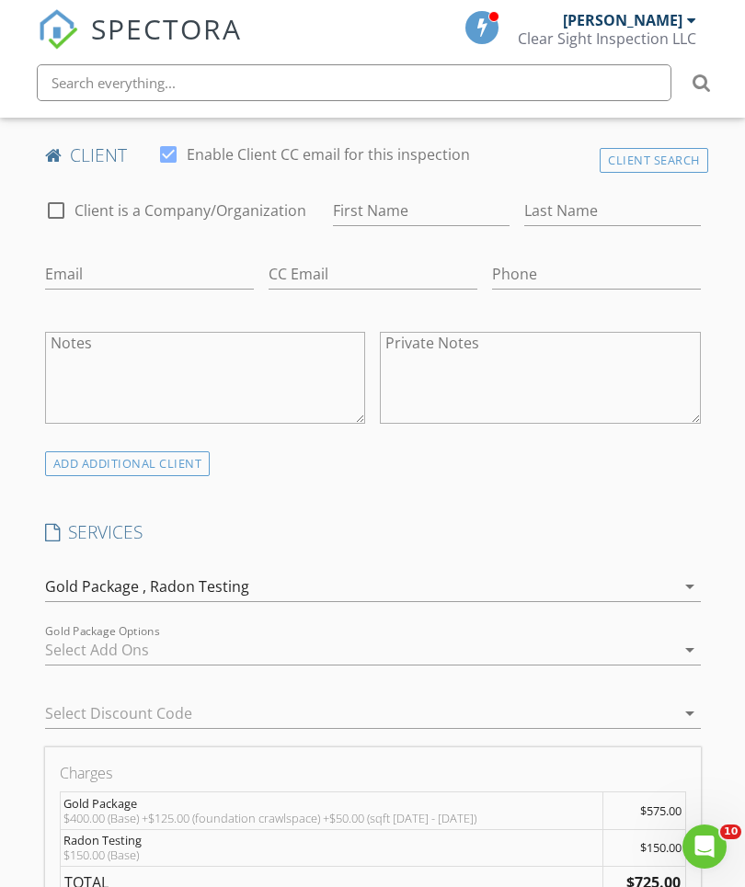
click at [673, 574] on div "Gold Package , Radon Testing" at bounding box center [360, 586] width 630 height 29
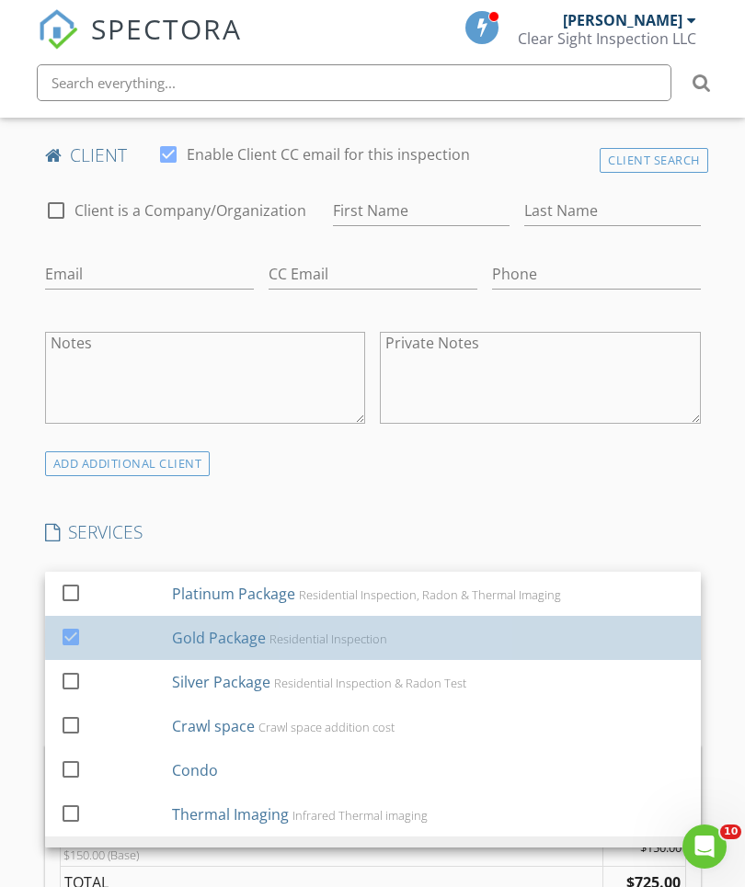
click at [64, 644] on div at bounding box center [70, 636] width 31 height 31
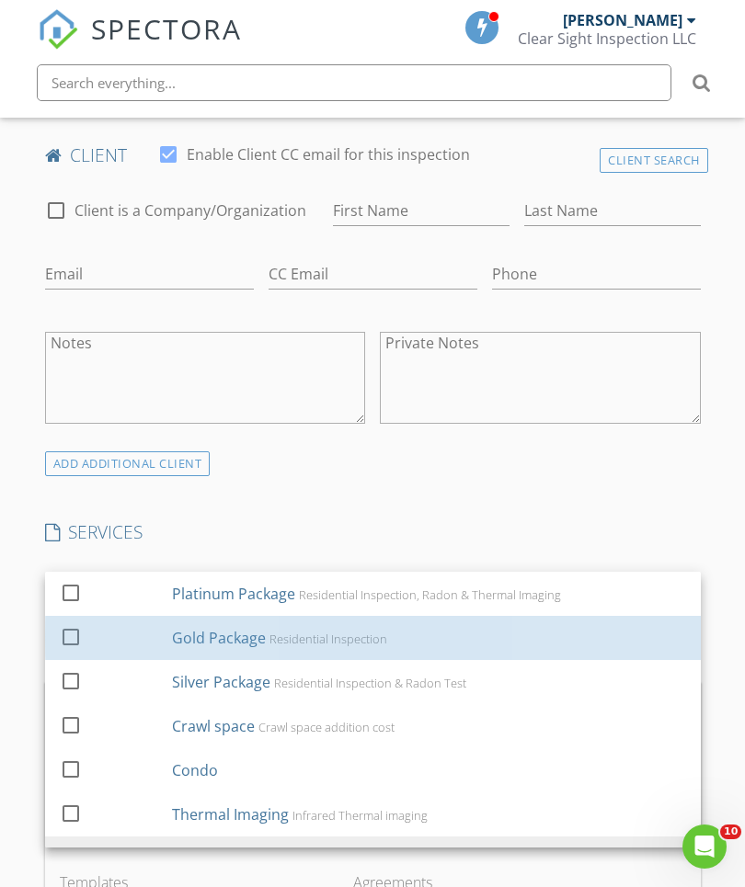
click at [68, 643] on div at bounding box center [70, 636] width 31 height 31
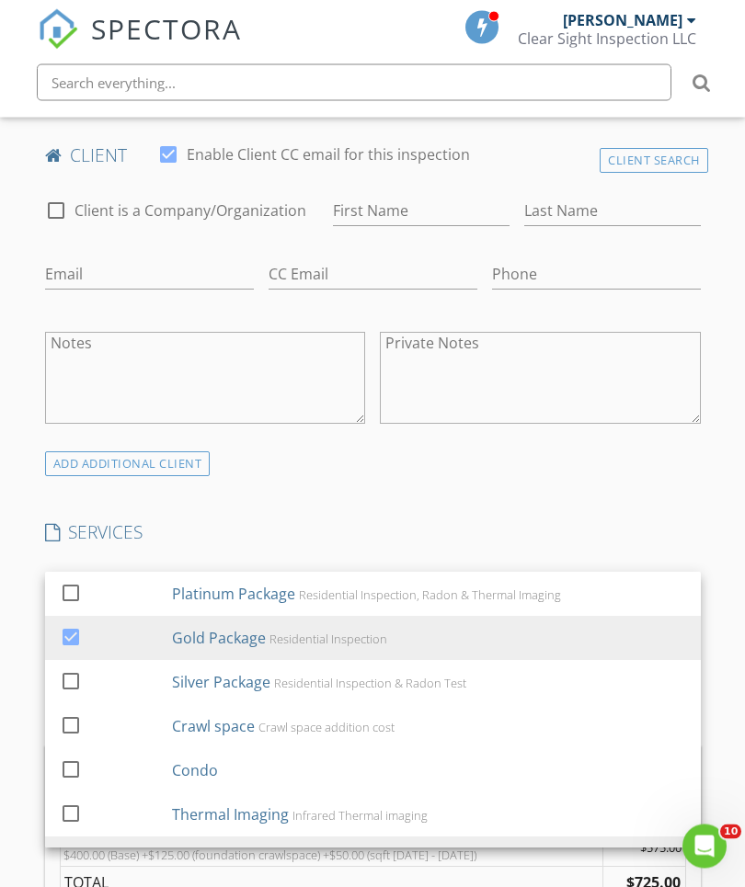
click at [633, 506] on div "INSPECTOR(S) check_box Bryan Ruddy PRIMARY Bryan Ruddy arrow_drop_down check_bo…" at bounding box center [373, 823] width 670 height 2983
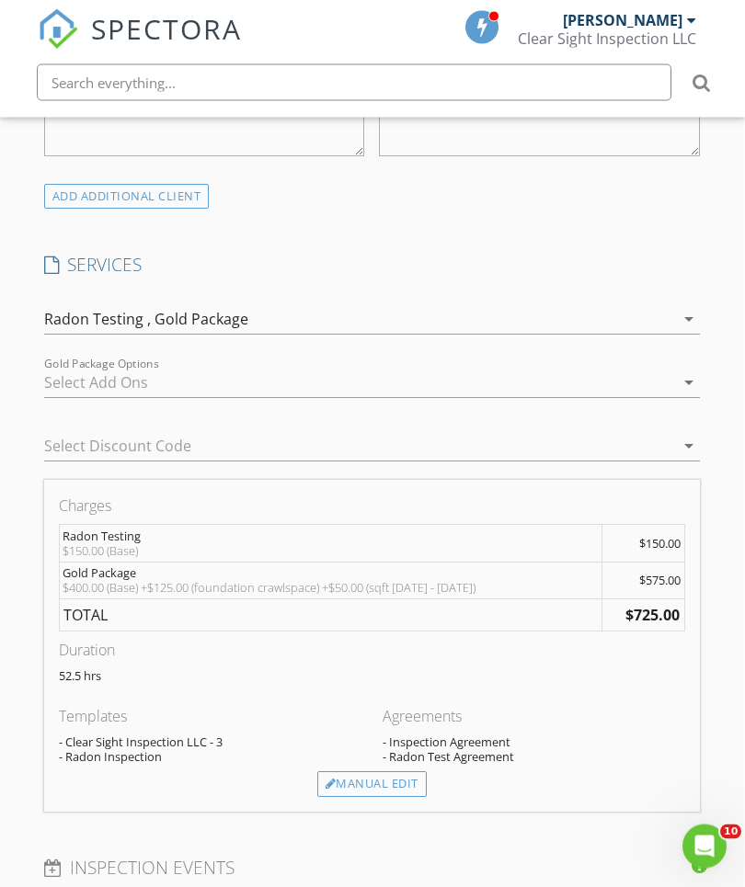
scroll to position [1277, 6]
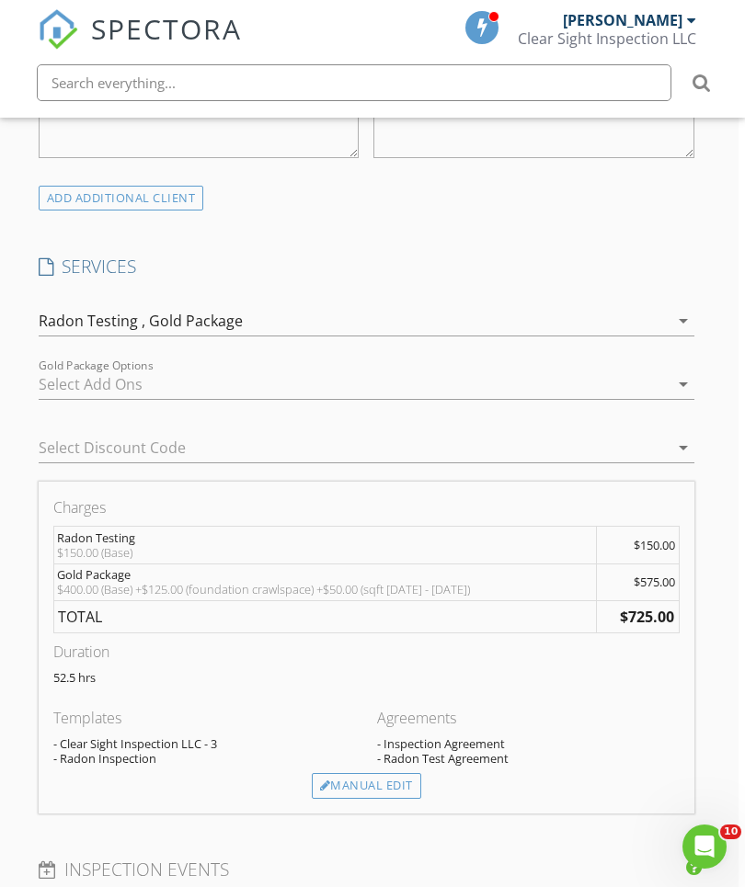
click at [679, 317] on icon "arrow_drop_down" at bounding box center [683, 321] width 22 height 22
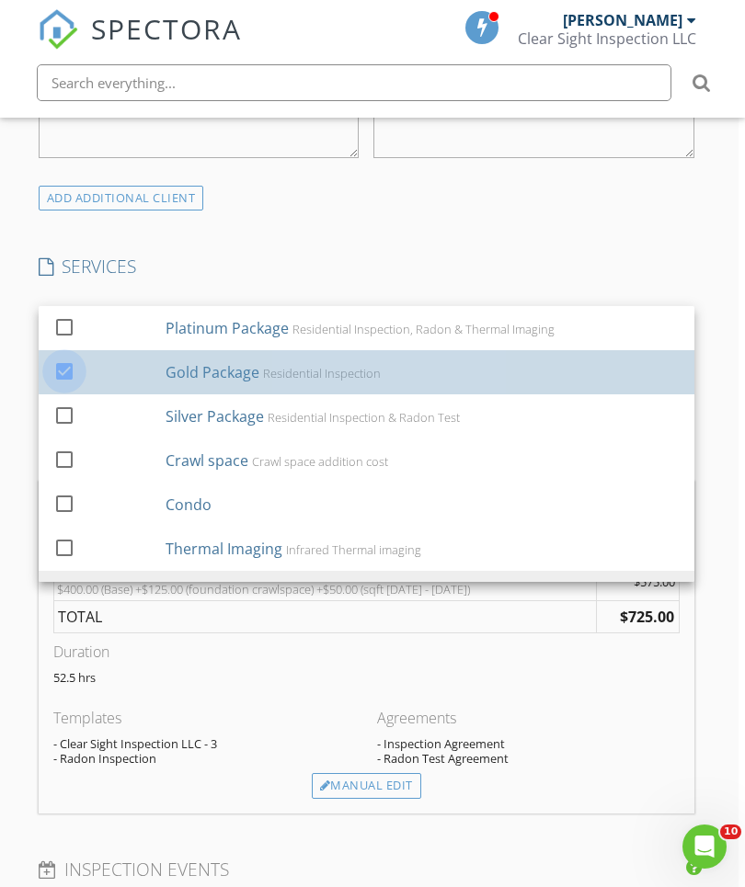
click at [64, 360] on div at bounding box center [64, 370] width 31 height 31
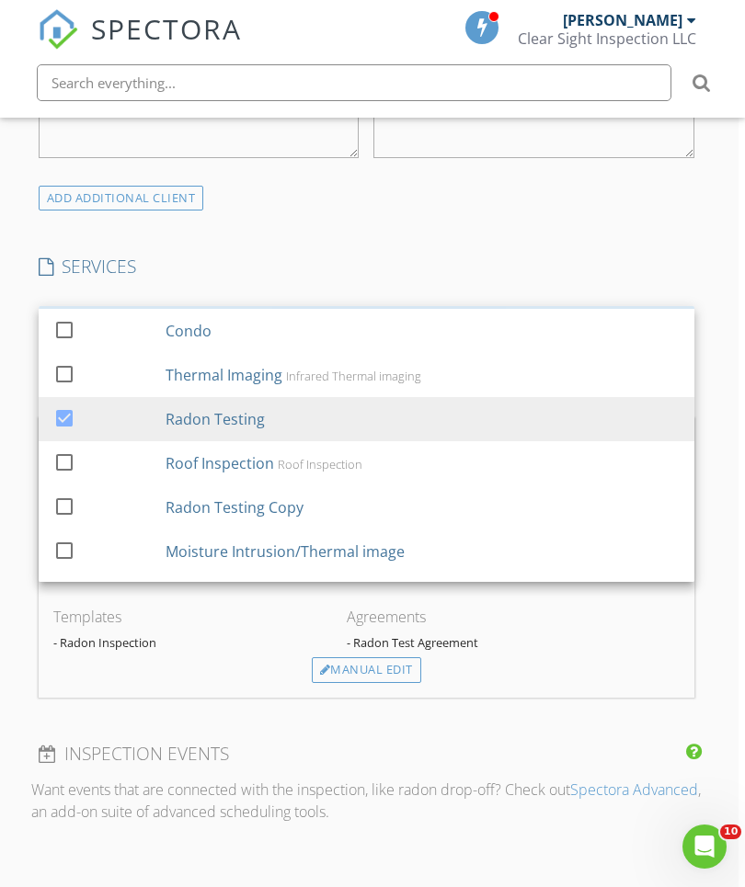
scroll to position [167, 0]
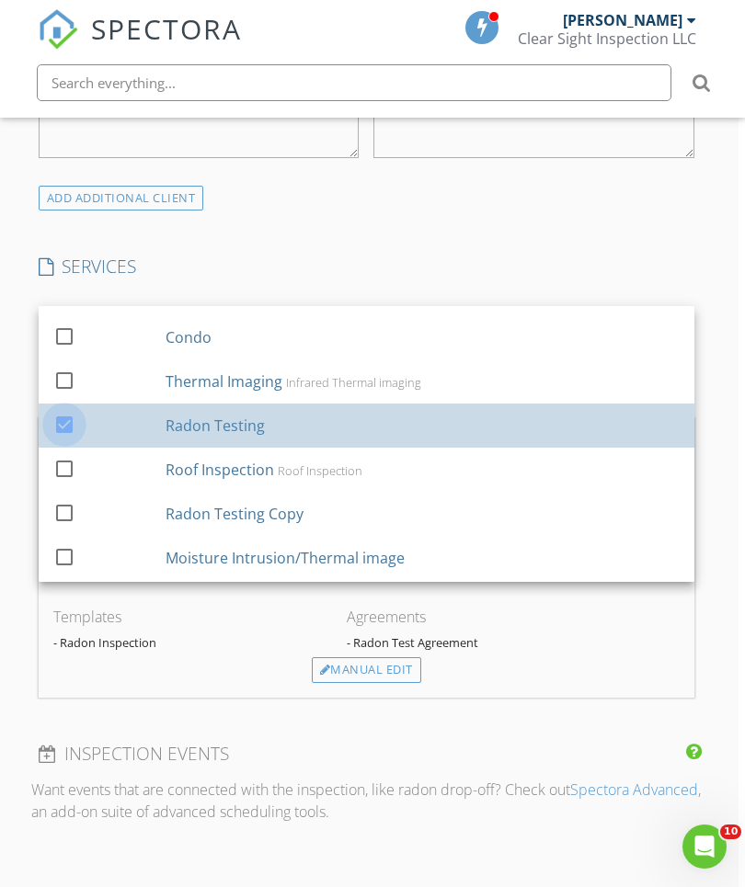
click at [65, 424] on div at bounding box center [64, 423] width 31 height 31
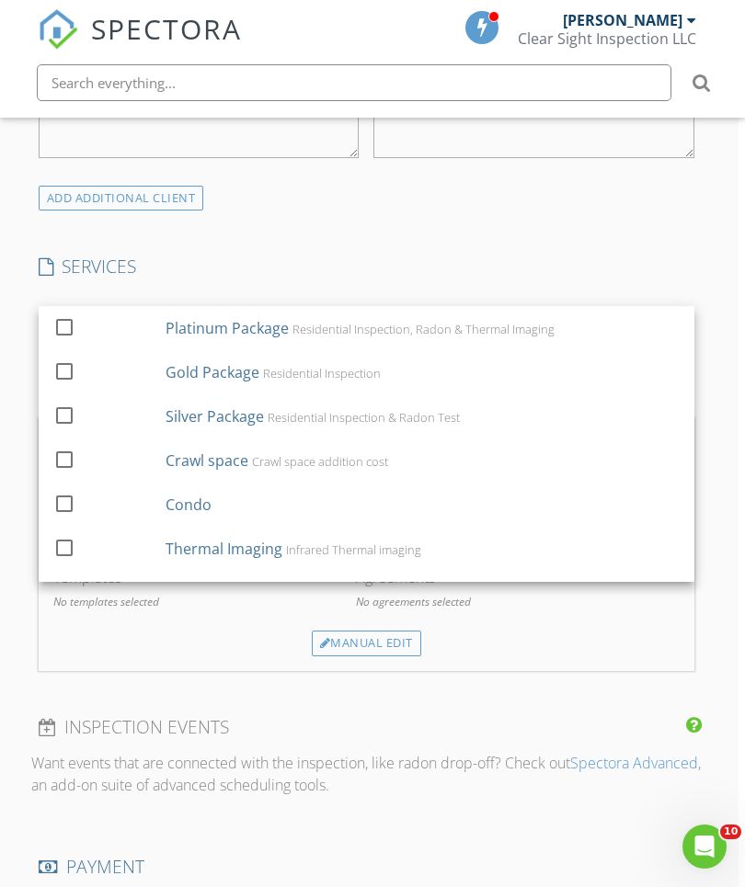
scroll to position [0, 0]
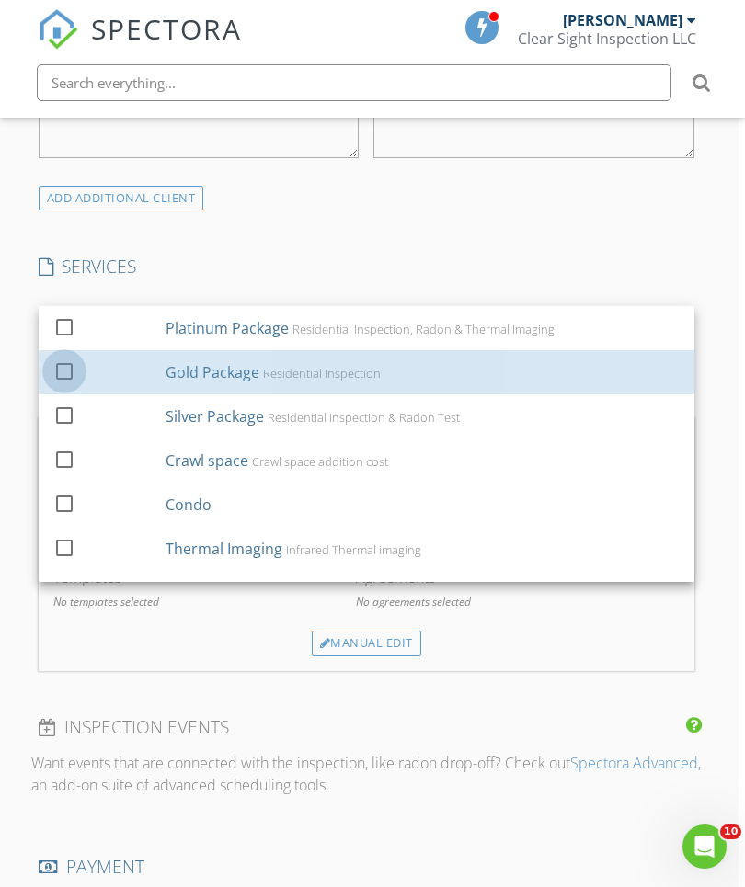
click at [63, 359] on div at bounding box center [64, 370] width 31 height 31
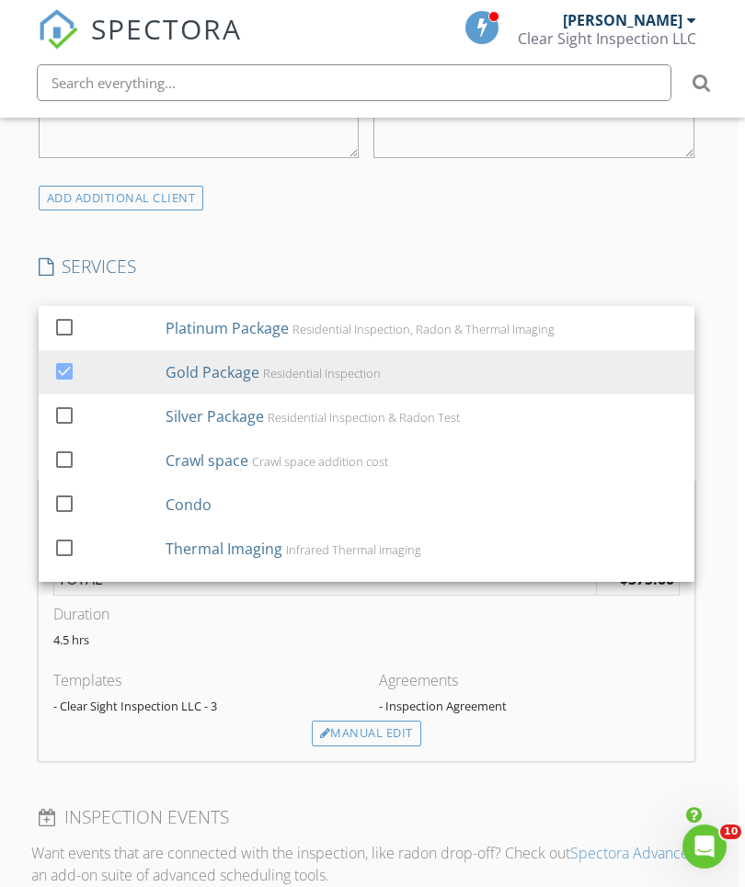
click at [643, 670] on div "Agreements" at bounding box center [529, 680] width 301 height 22
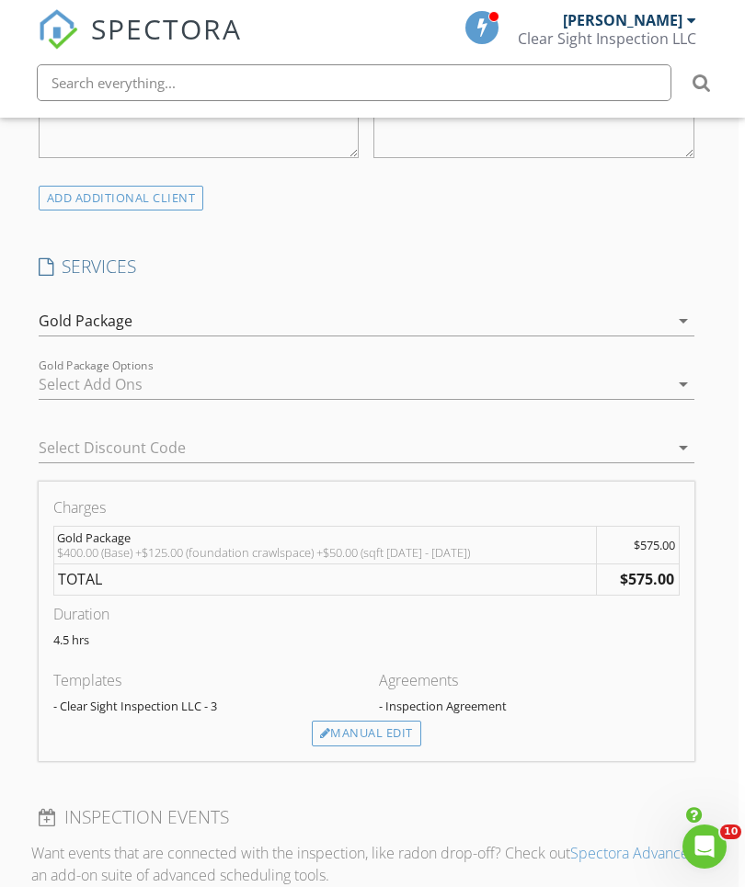
click at [362, 735] on div "Manual Edit" at bounding box center [366, 734] width 109 height 26
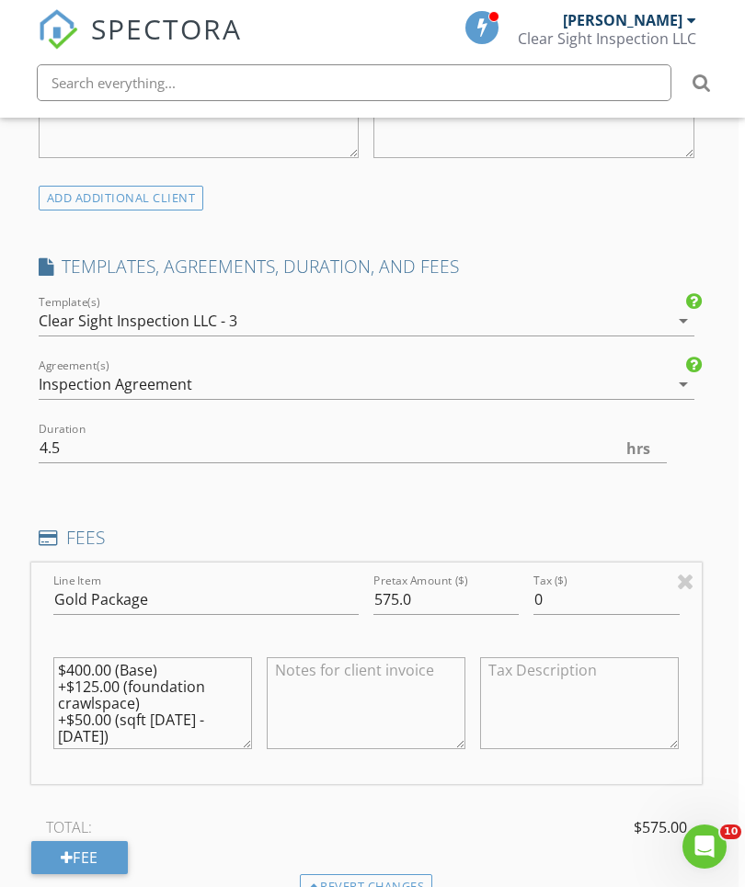
click at [231, 715] on textarea "$400.00 (Base) +$125.00 (foundation crawlspace) +$50.00 (sqft 1000 - 2000)" at bounding box center [152, 703] width 199 height 92
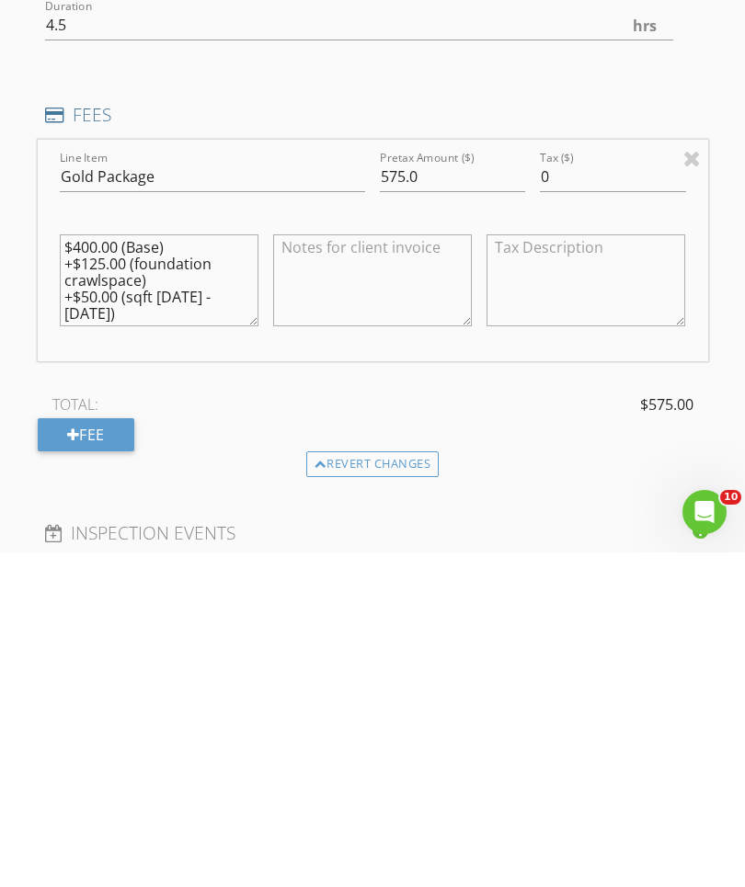
click at [228, 569] on textarea "$400.00 (Base) +$125.00 (foundation crawlspace) +$50.00 (sqft 1000 - 2000)" at bounding box center [159, 615] width 199 height 92
type textarea "$400.00 (Base) +$125.00 (foundation crawlspace)"
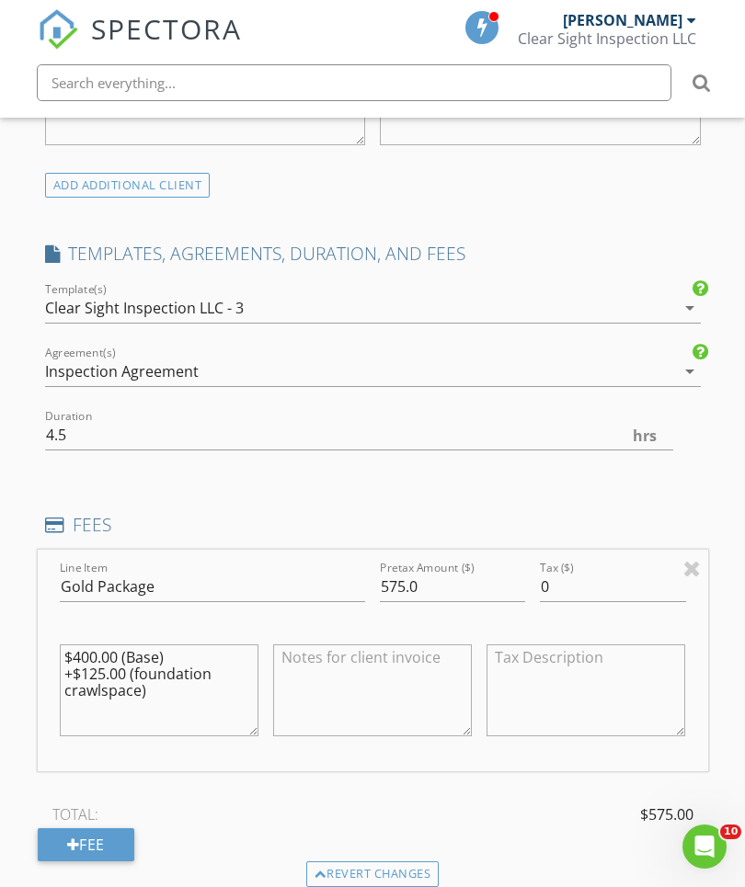
scroll to position [1271, 0]
